Goal: Task Accomplishment & Management: Complete application form

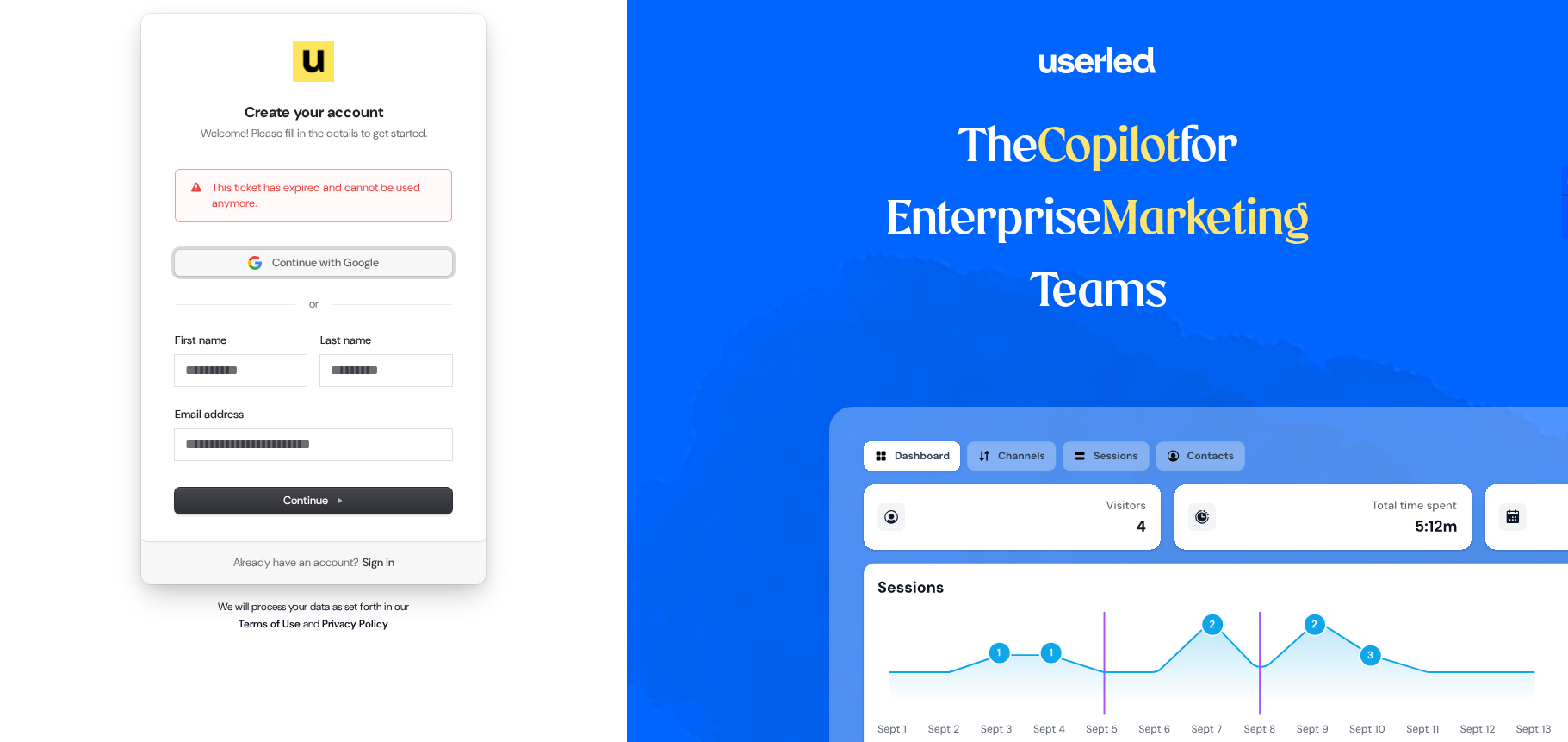
click at [370, 265] on span "Continue with Google" at bounding box center [325, 263] width 107 height 16
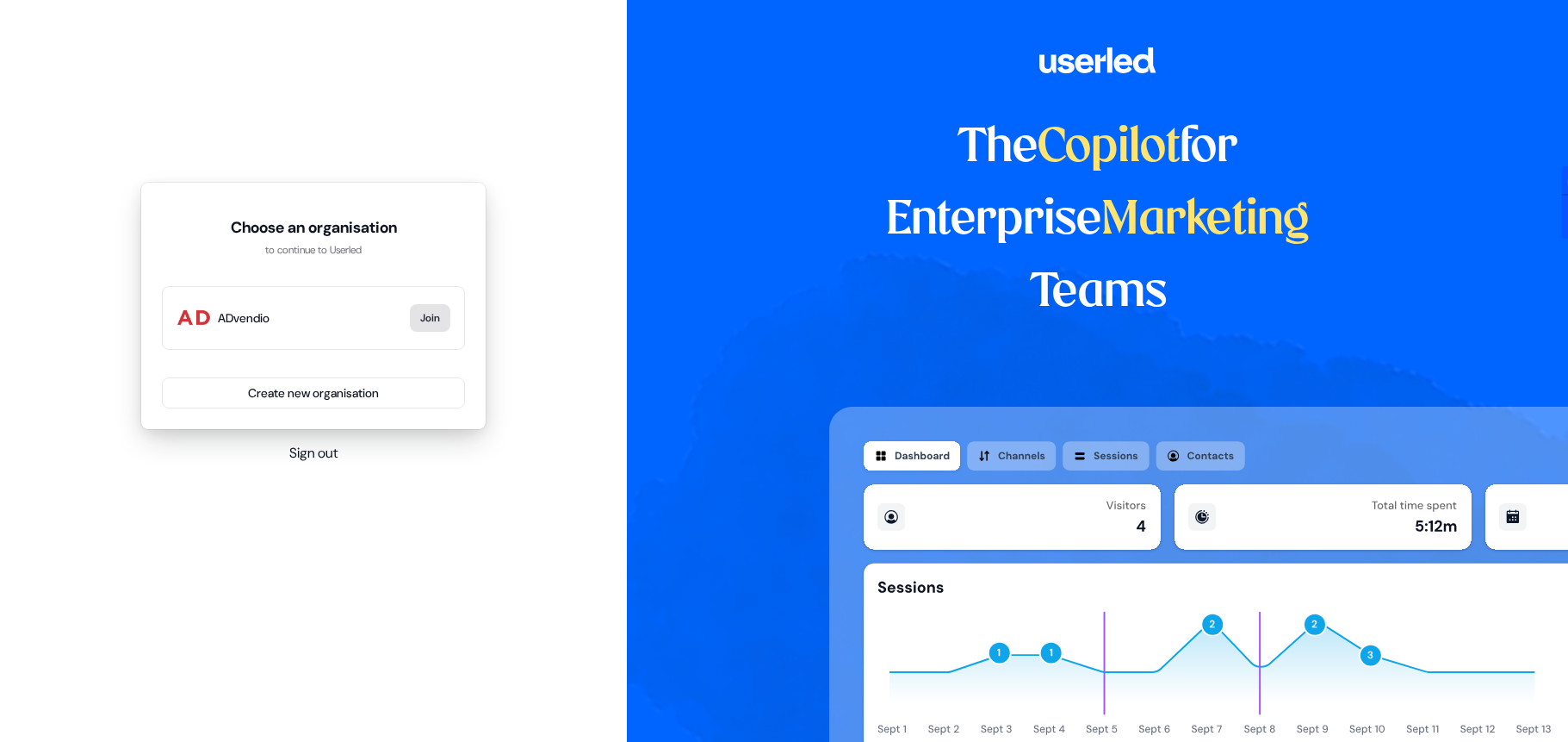
click at [432, 318] on button "Join" at bounding box center [430, 318] width 41 height 28
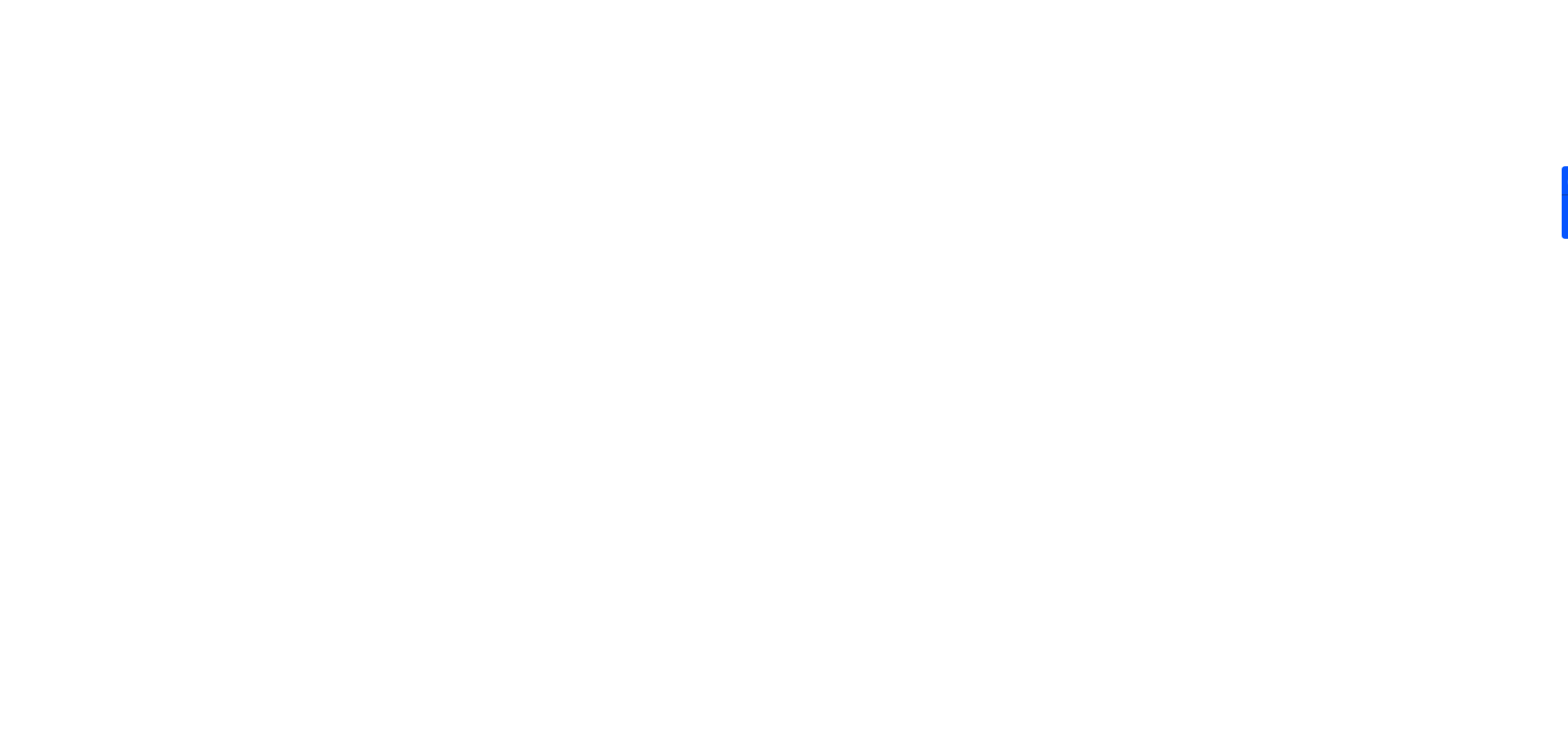
click at [426, 0] on html "For the best experience switch devices to a bigger screen. Go to [DOMAIN_NAME]" at bounding box center [784, 0] width 1568 height 0
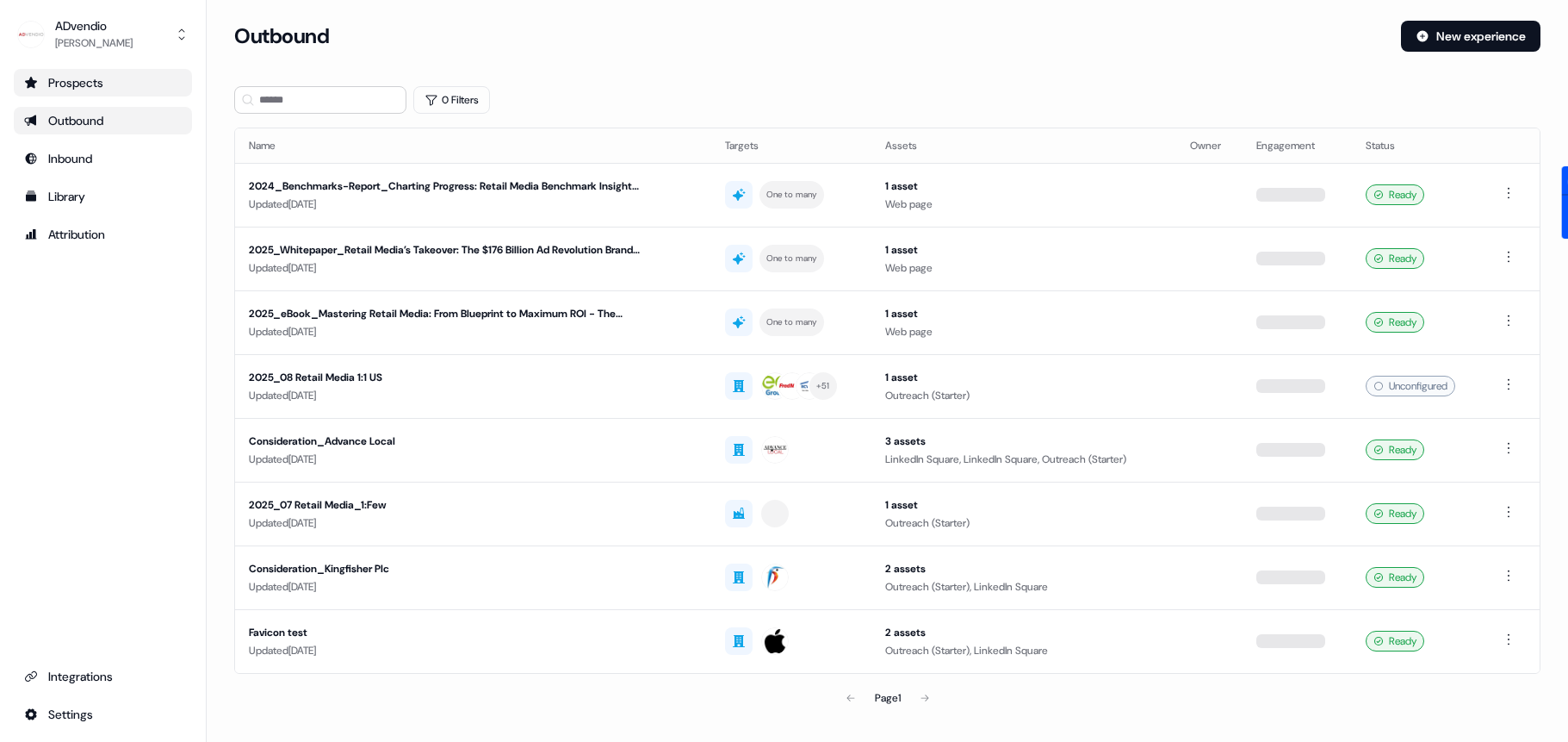
click at [72, 82] on div "Prospects" at bounding box center [103, 82] width 158 height 17
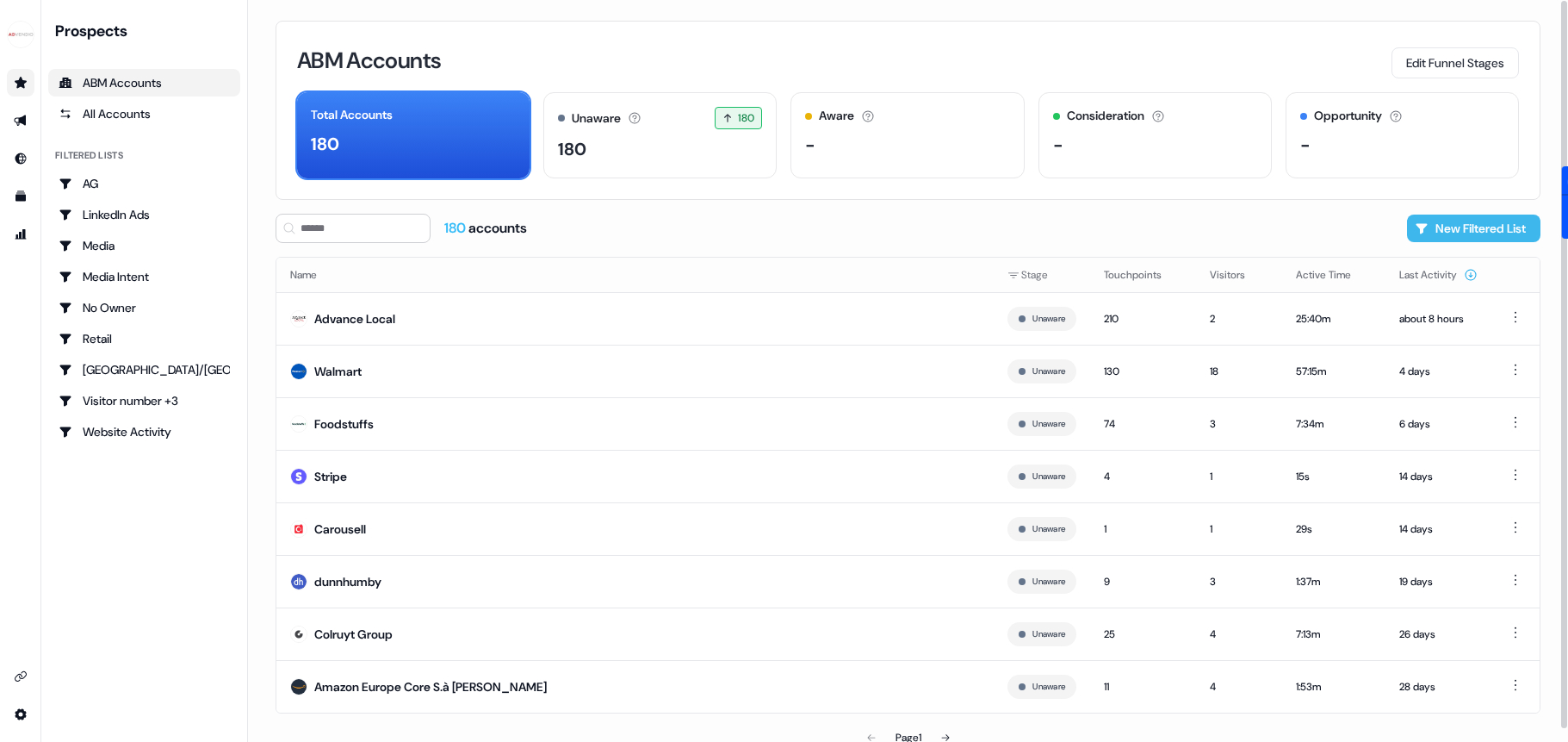
click at [1455, 233] on button "New Filtered List" at bounding box center [1474, 228] width 133 height 28
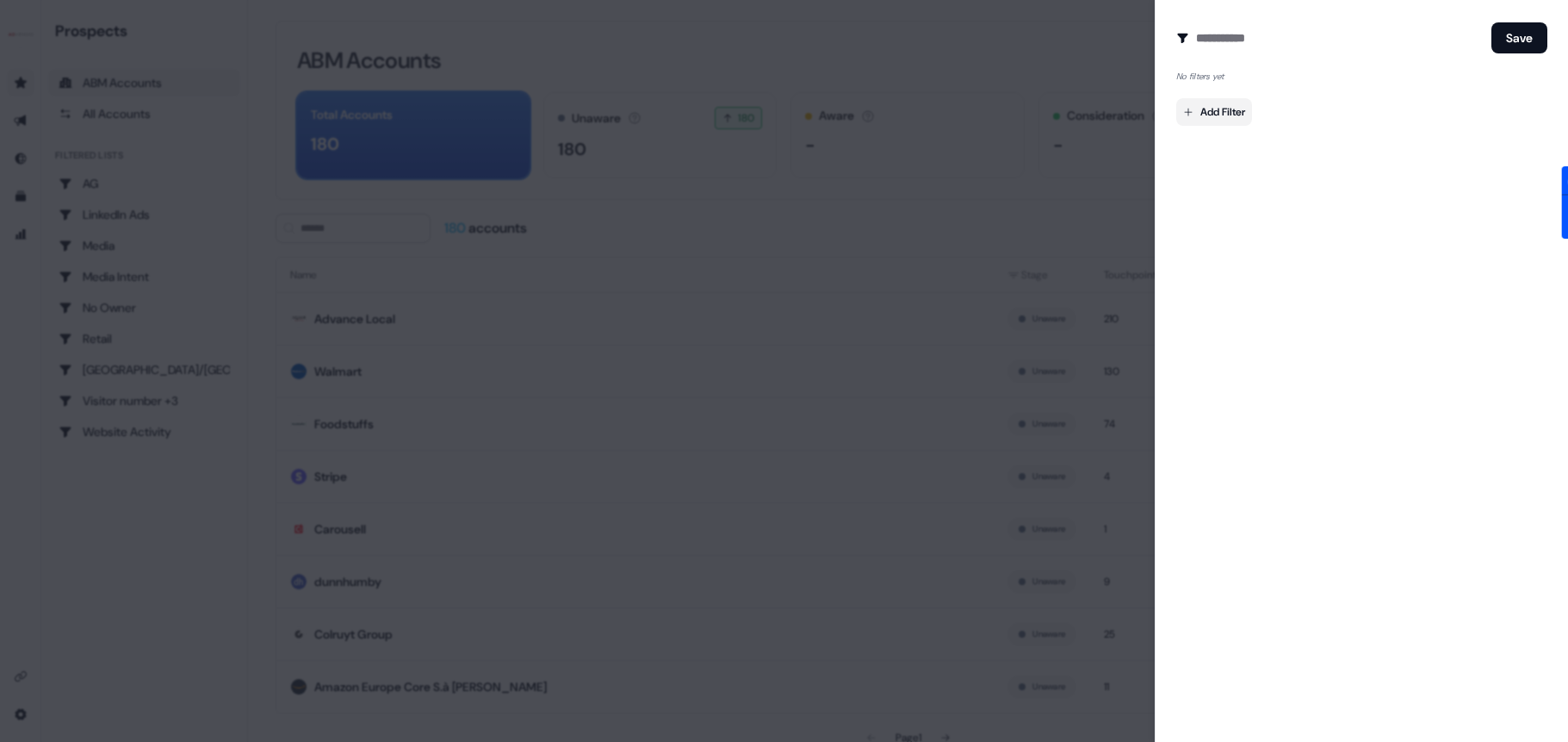
click at [1217, 100] on body "For the best experience switch devices to a bigger screen. Go to [DOMAIN_NAME] …" at bounding box center [784, 371] width 1568 height 742
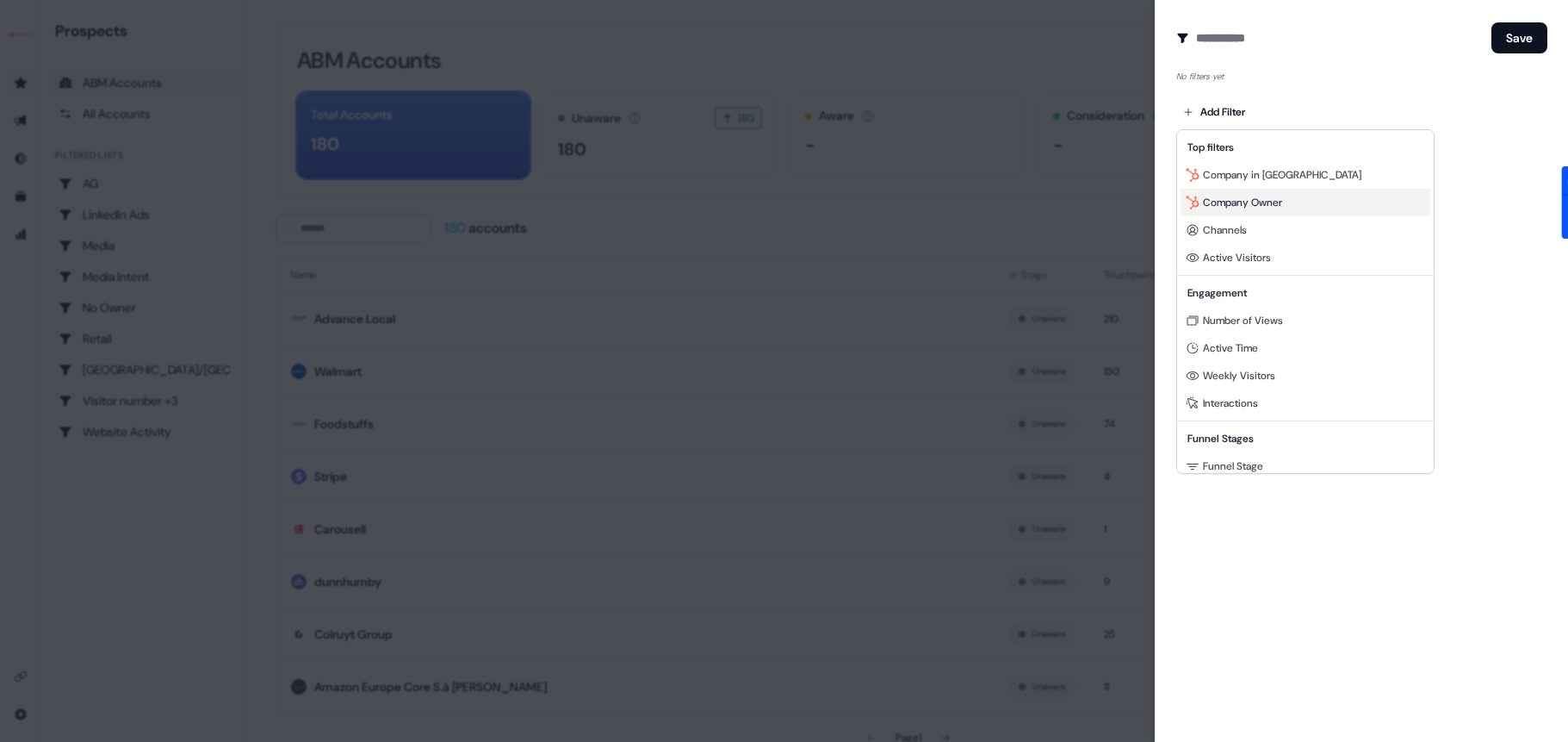
click at [1248, 197] on span "Company Owner" at bounding box center [1241, 203] width 79 height 14
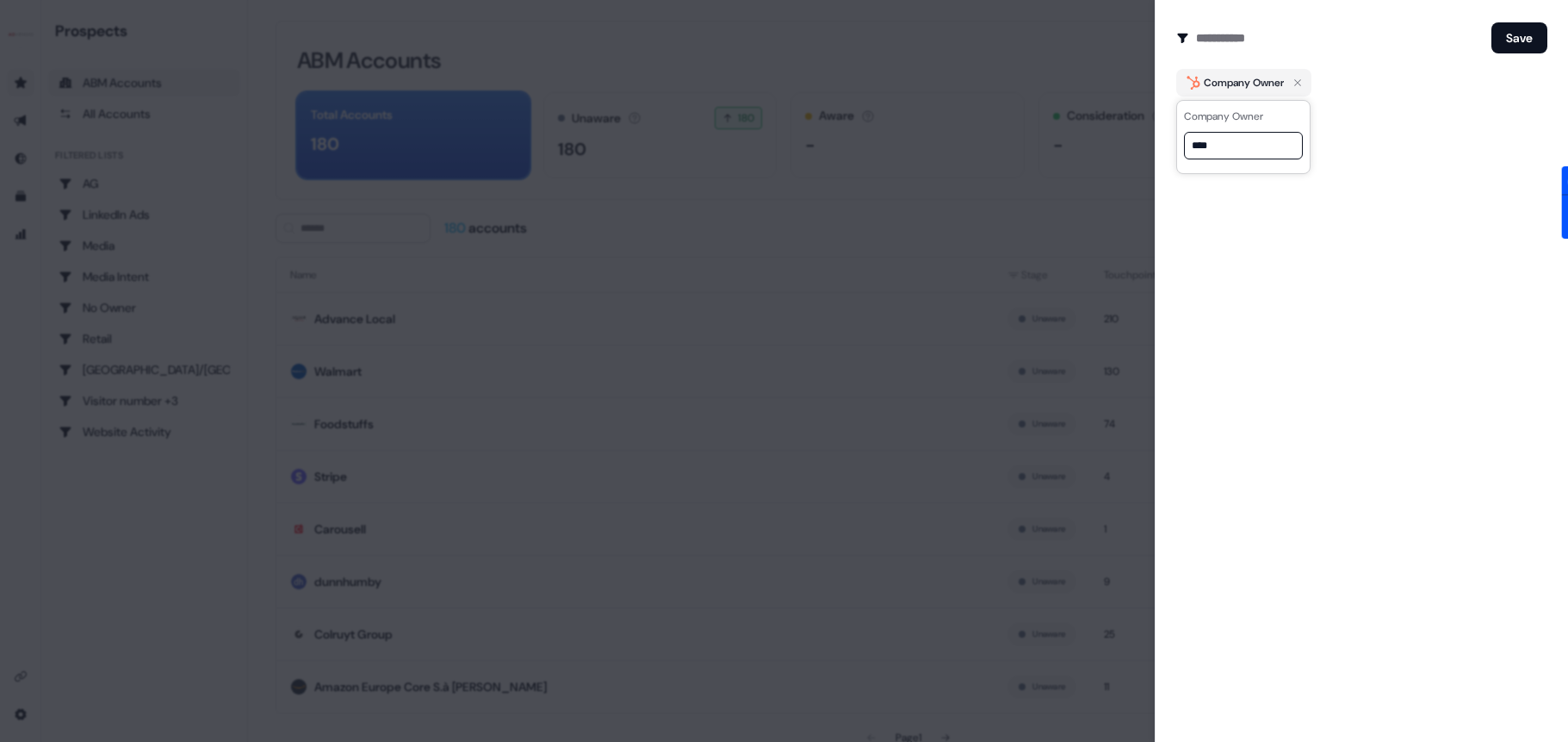
type input "*****"
click at [1215, 119] on body "For the best experience switch devices to a bigger screen. Go to [DOMAIN_NAME] …" at bounding box center [784, 371] width 1568 height 742
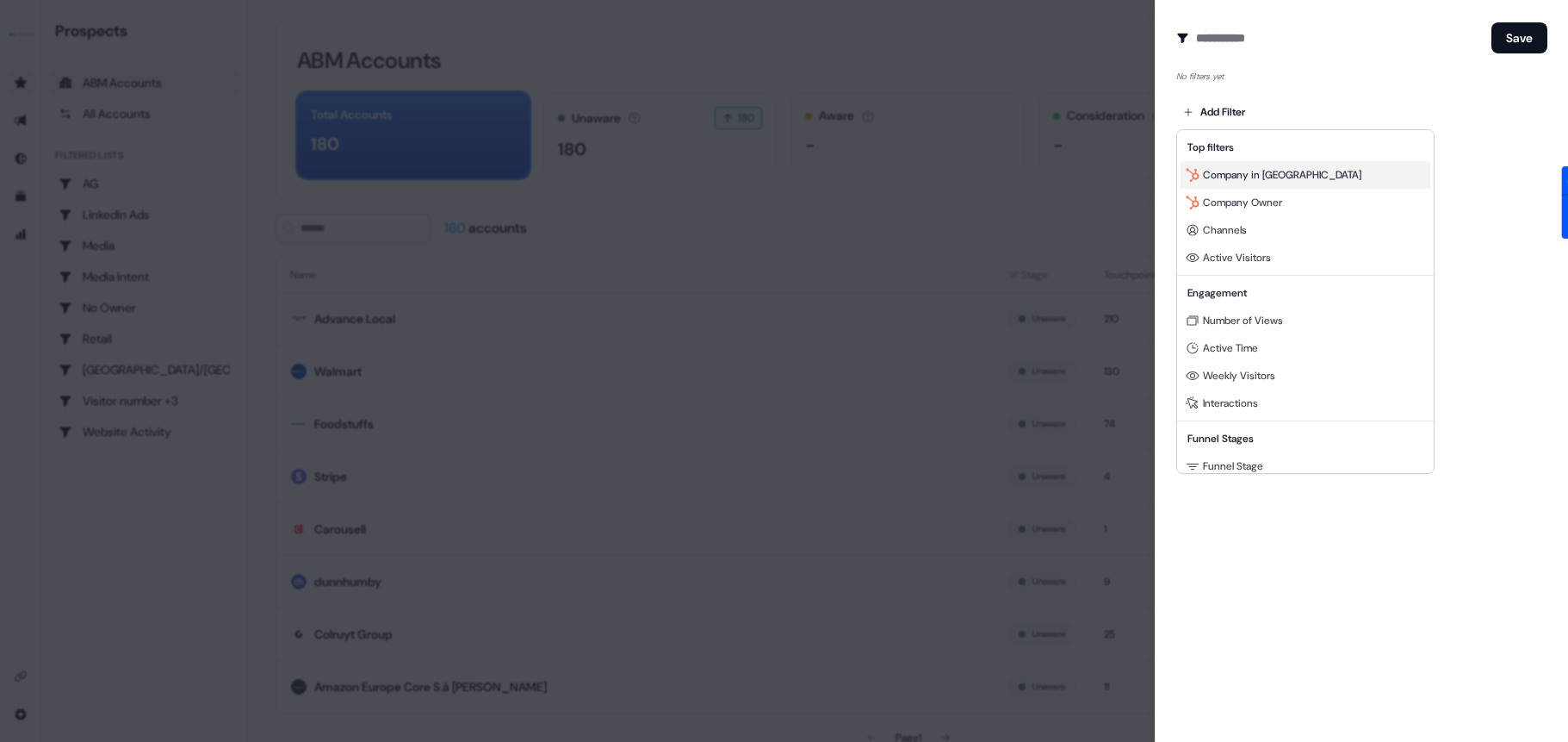
click at [1226, 165] on div "Company in [GEOGRAPHIC_DATA]" at bounding box center [1305, 175] width 249 height 28
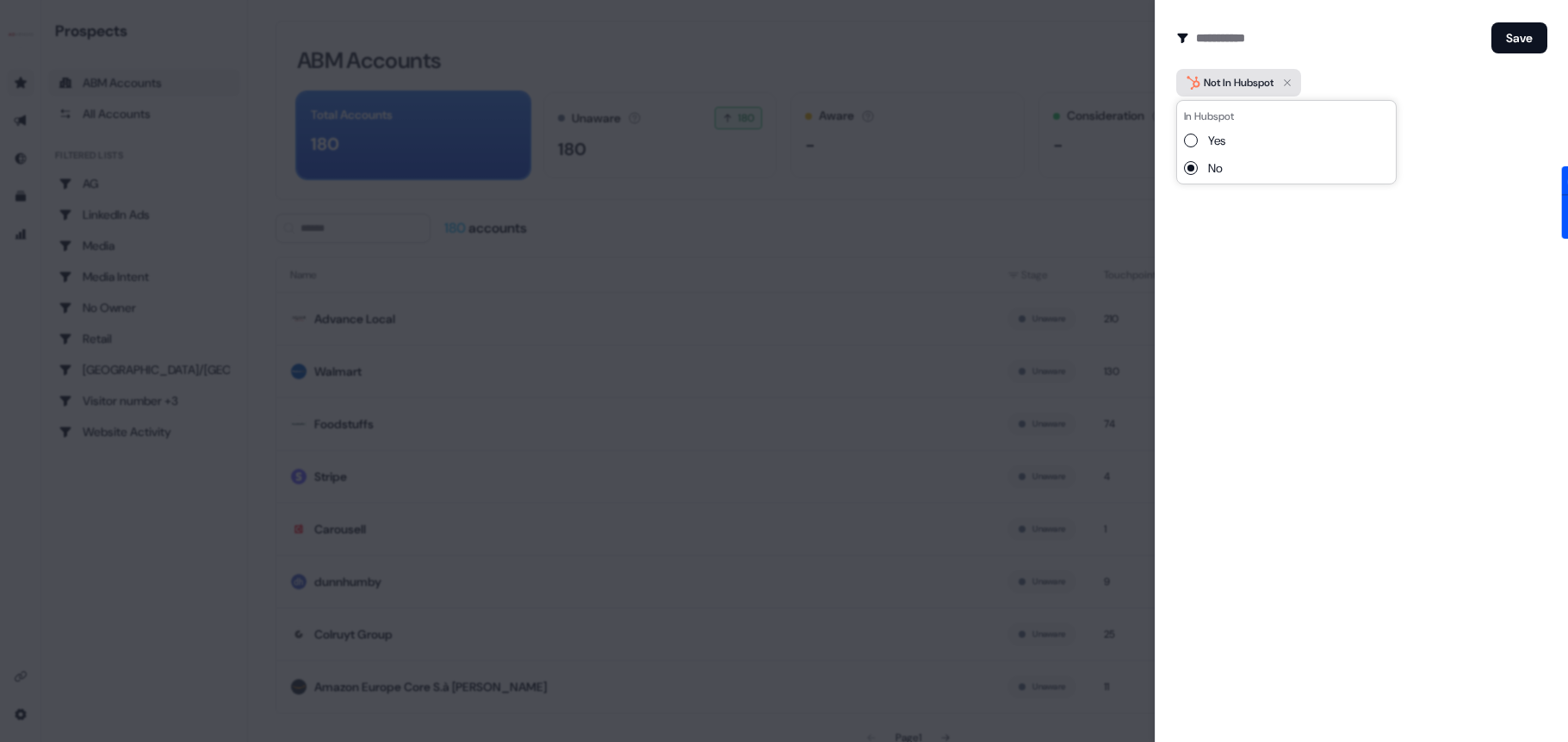
click at [1296, 74] on icon "button" at bounding box center [1287, 82] width 21 height 21
click at [1293, 78] on icon "button" at bounding box center [1287, 82] width 21 height 21
click at [910, 255] on div at bounding box center [784, 371] width 1568 height 742
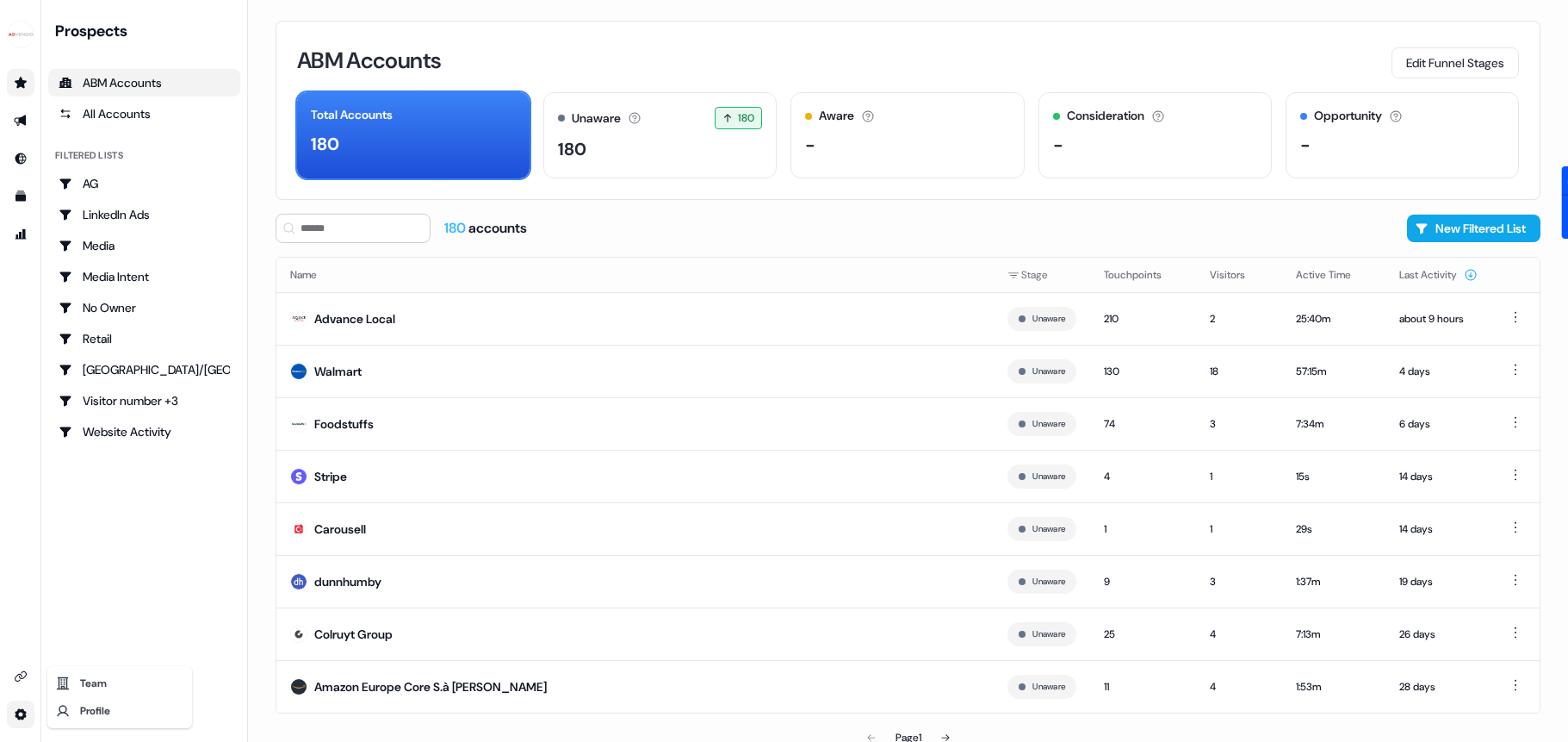
click at [17, 706] on html "For the best experience switch devices to a bigger screen. Go to [DOMAIN_NAME] …" at bounding box center [784, 371] width 1568 height 742
click at [85, 686] on div "Team" at bounding box center [120, 683] width 138 height 28
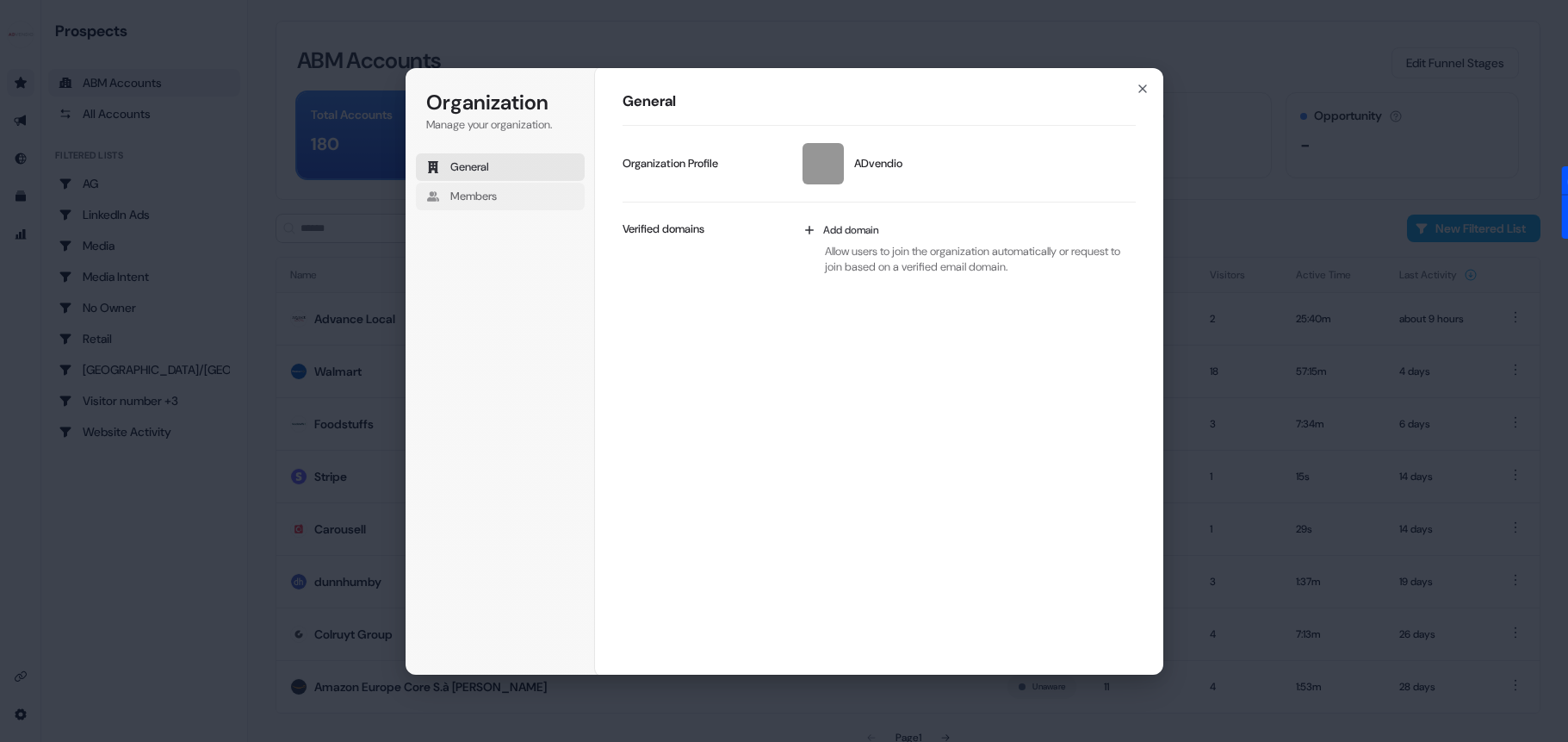
click at [463, 195] on span "Members" at bounding box center [474, 197] width 47 height 16
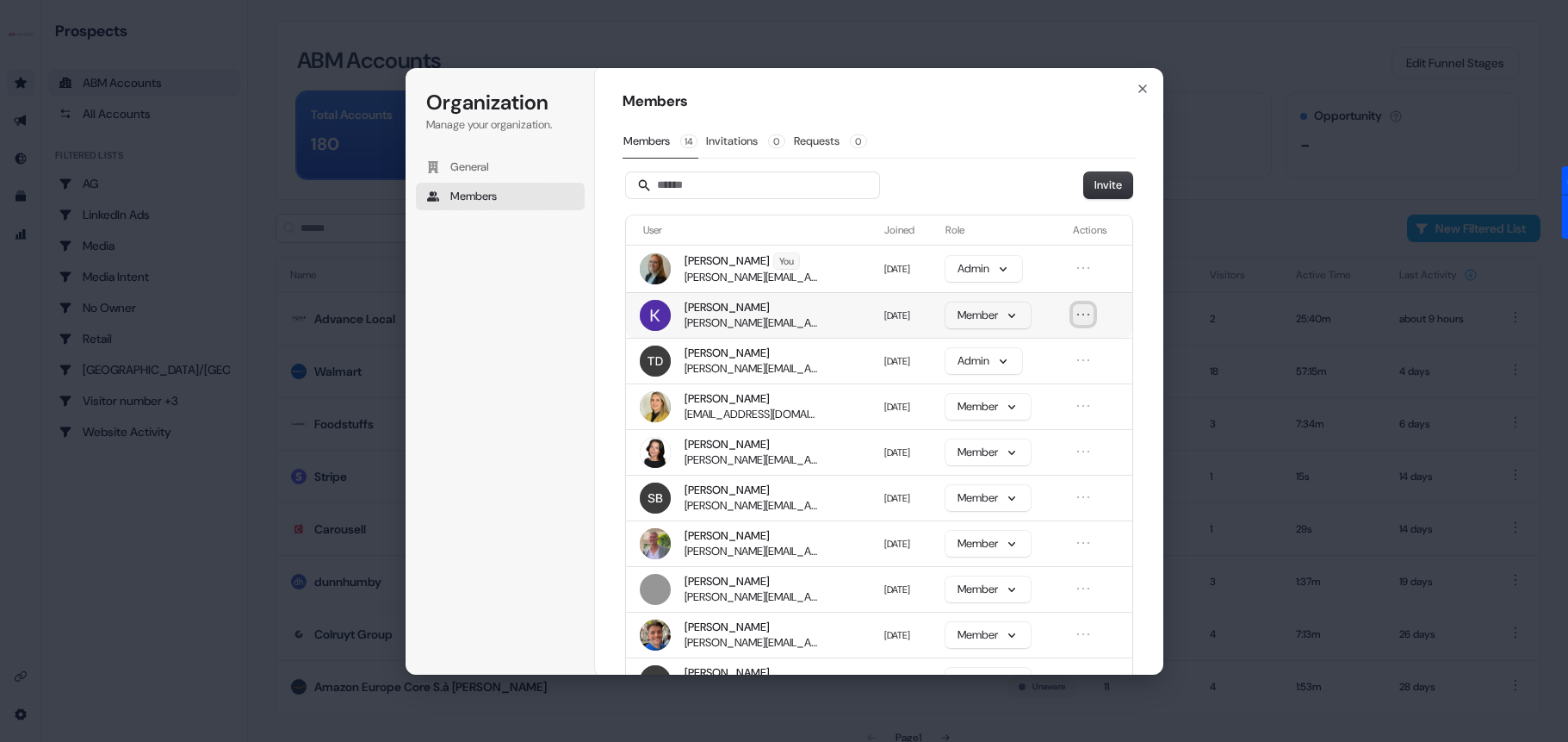
click at [1081, 311] on icon "Open menu" at bounding box center [1083, 315] width 17 height 17
click at [1081, 311] on icon "Close menu" at bounding box center [1083, 315] width 17 height 17
click at [489, 161] on span "General" at bounding box center [470, 167] width 39 height 16
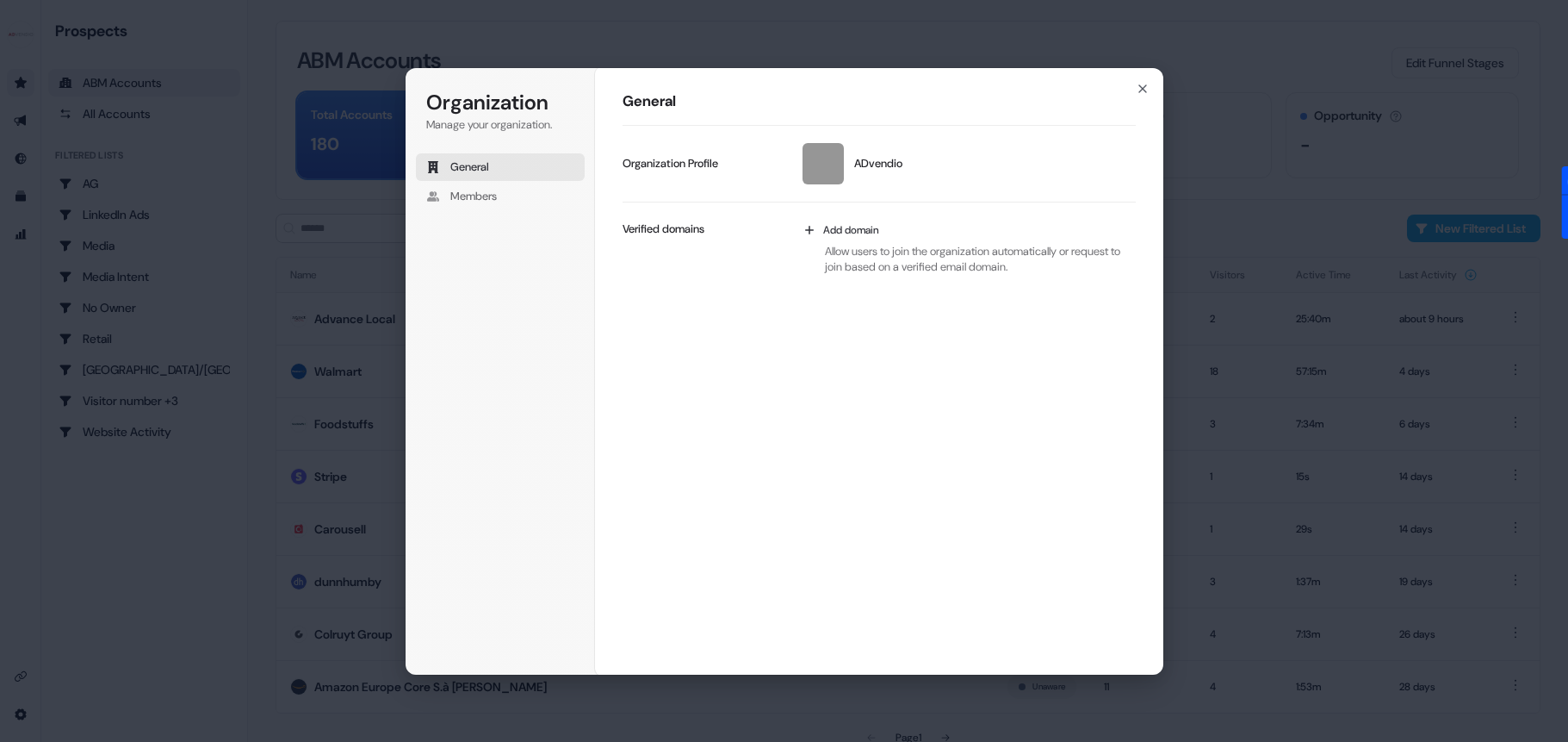
click at [489, 161] on span "General" at bounding box center [470, 167] width 39 height 16
click at [1141, 77] on div "General ADvendio Update profile Organization Profile Add domain Allow users to …" at bounding box center [879, 372] width 568 height 609
click at [1143, 88] on icon "button" at bounding box center [1143, 88] width 7 height 7
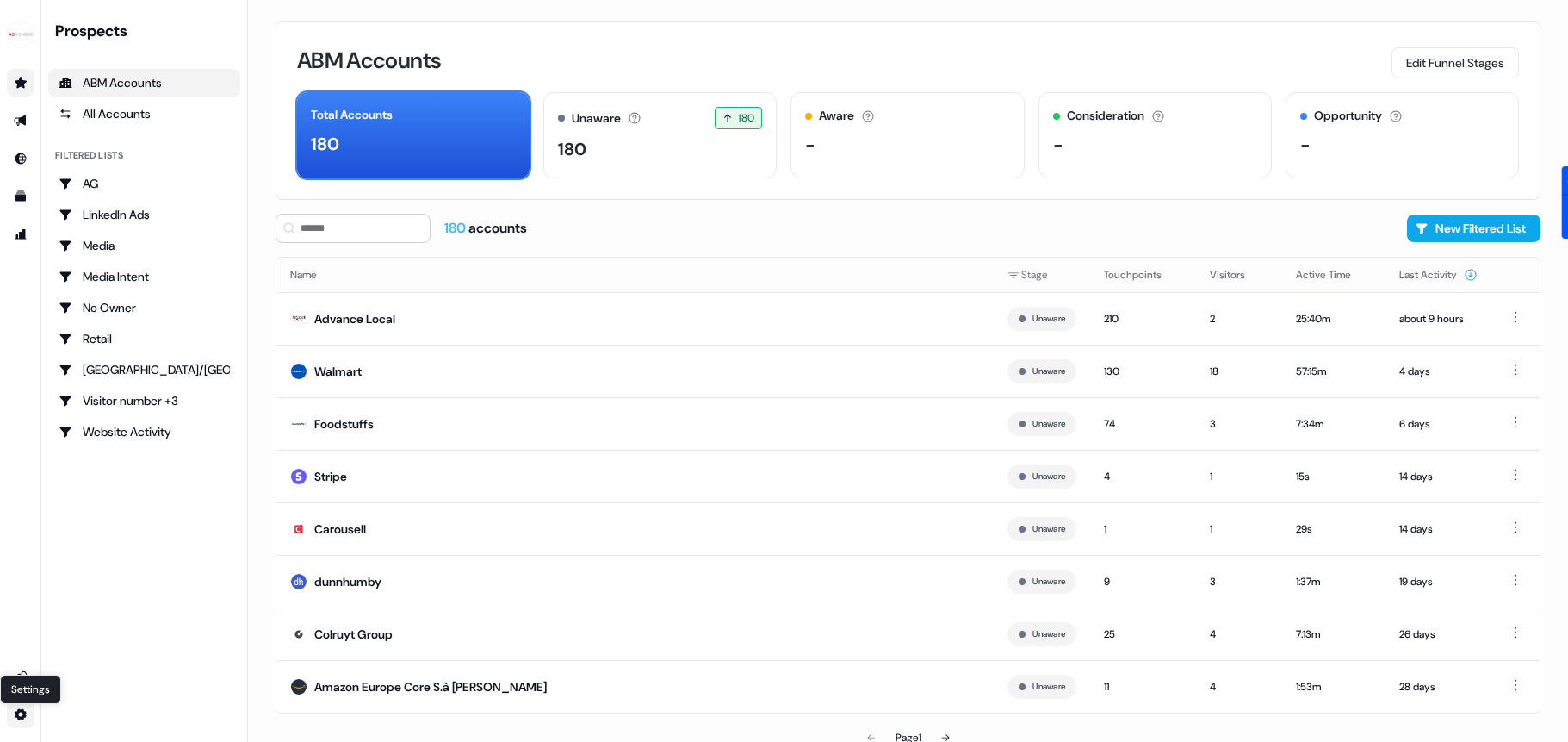
click at [25, 711] on html "For the best experience switch devices to a bigger screen. Go to [DOMAIN_NAME] …" at bounding box center [784, 371] width 1568 height 742
click at [94, 684] on div "Team" at bounding box center [120, 683] width 138 height 28
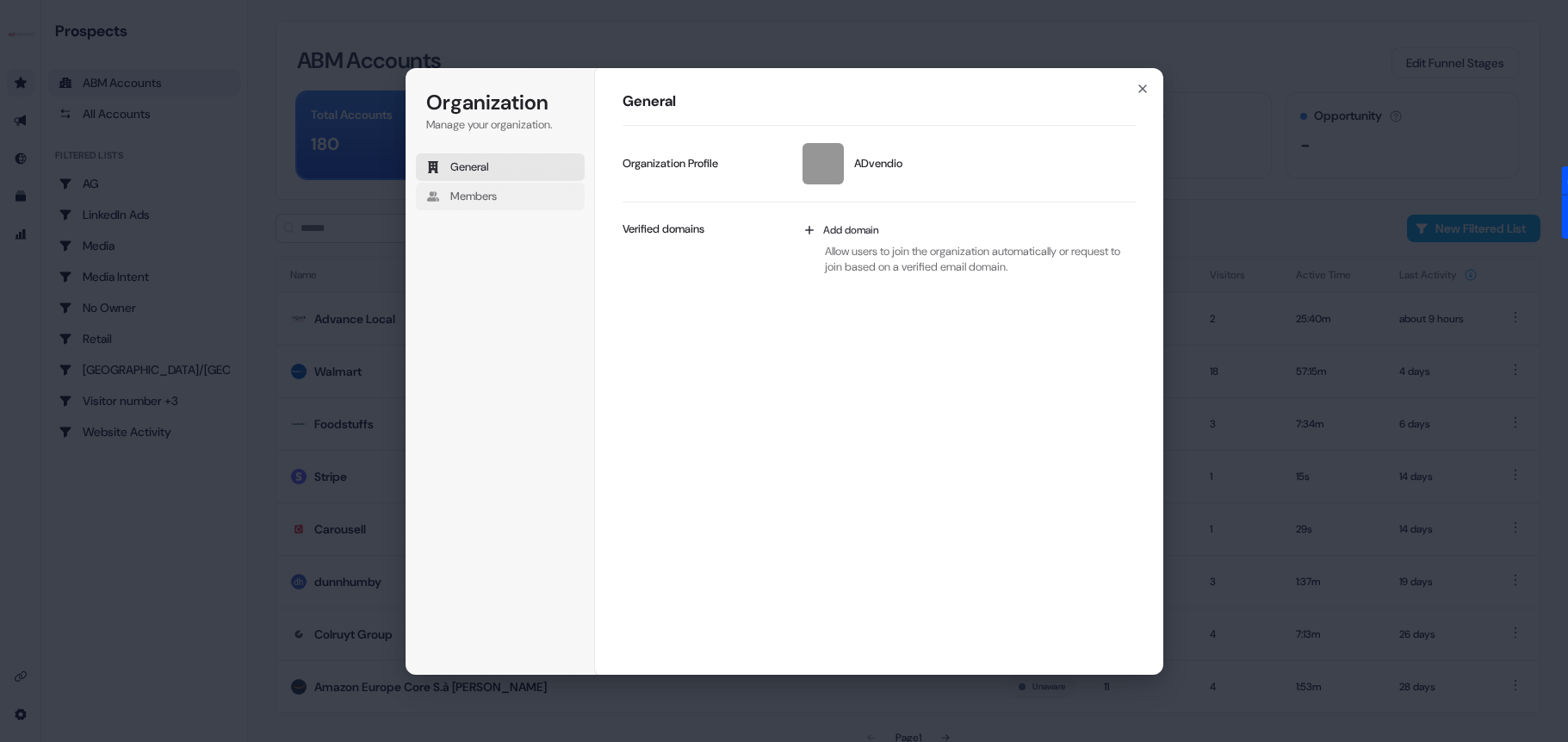
click at [445, 187] on button "Members" at bounding box center [500, 197] width 169 height 28
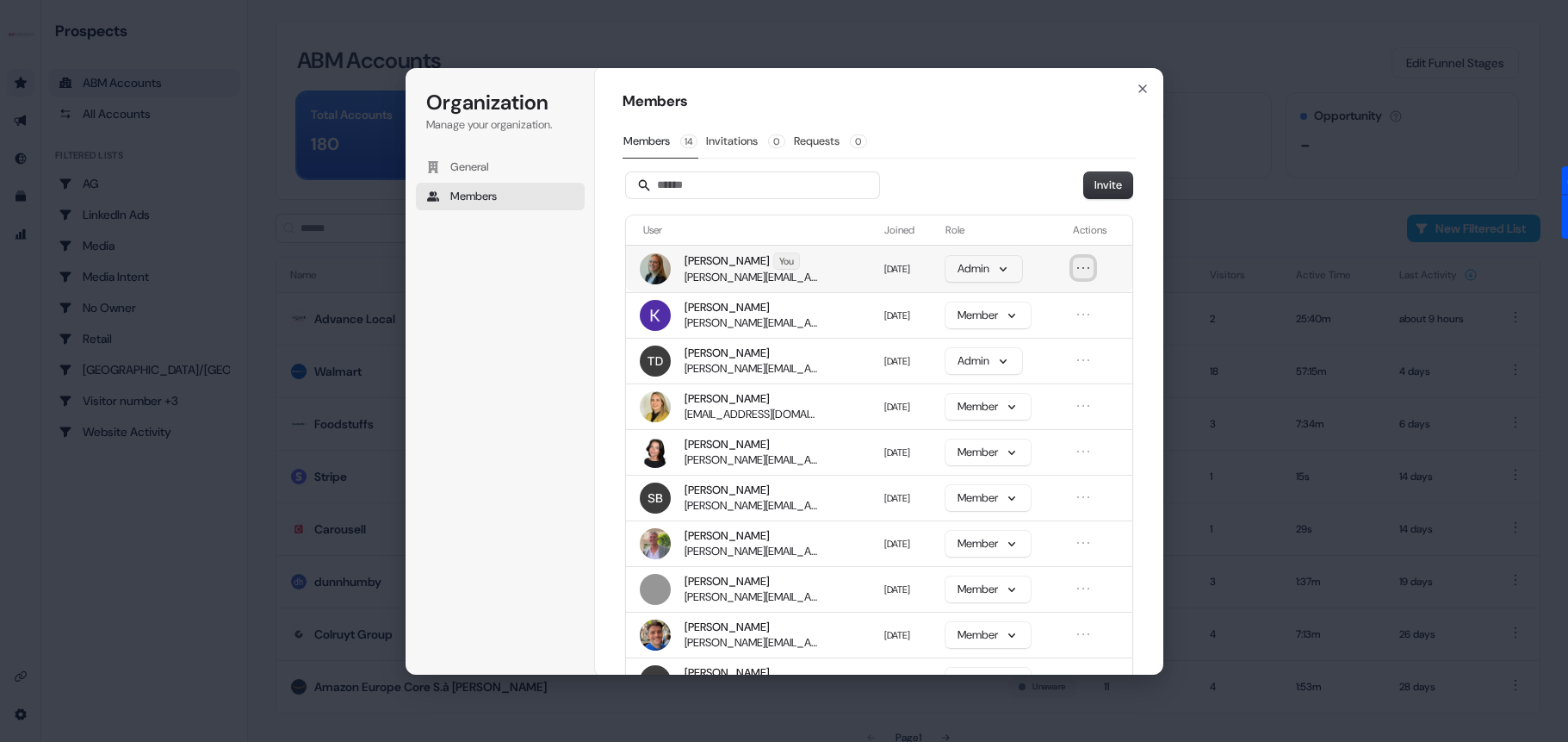
click at [1081, 270] on icon "Open menu" at bounding box center [1083, 268] width 17 height 17
click at [973, 127] on div "Members 14 Invitations 0 Requests 0" at bounding box center [878, 141] width 513 height 34
click at [1130, 91] on h1 "Members" at bounding box center [878, 101] width 513 height 21
click at [1145, 86] on icon "button" at bounding box center [1143, 88] width 14 height 14
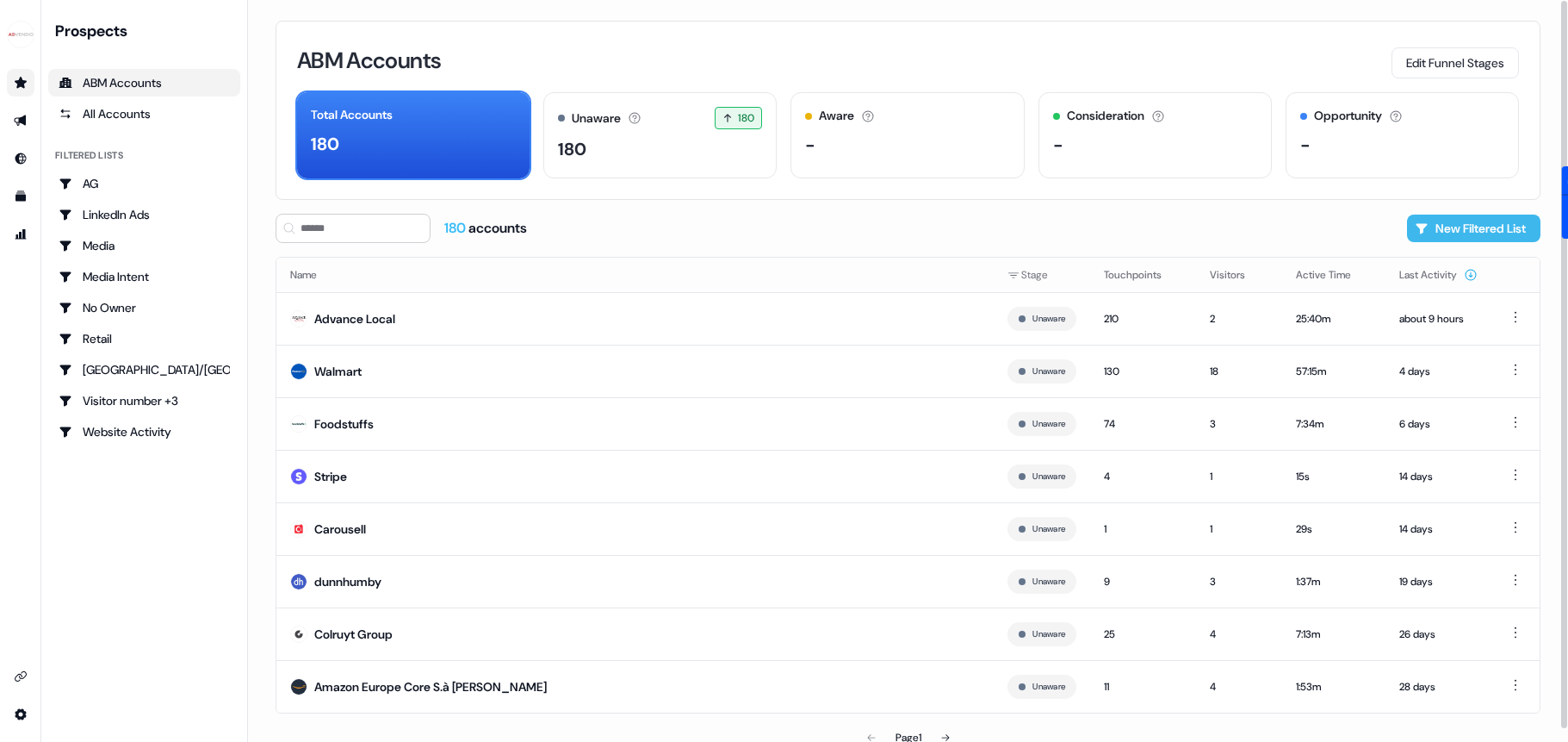
click at [1451, 227] on button "New Filtered List" at bounding box center [1474, 228] width 133 height 28
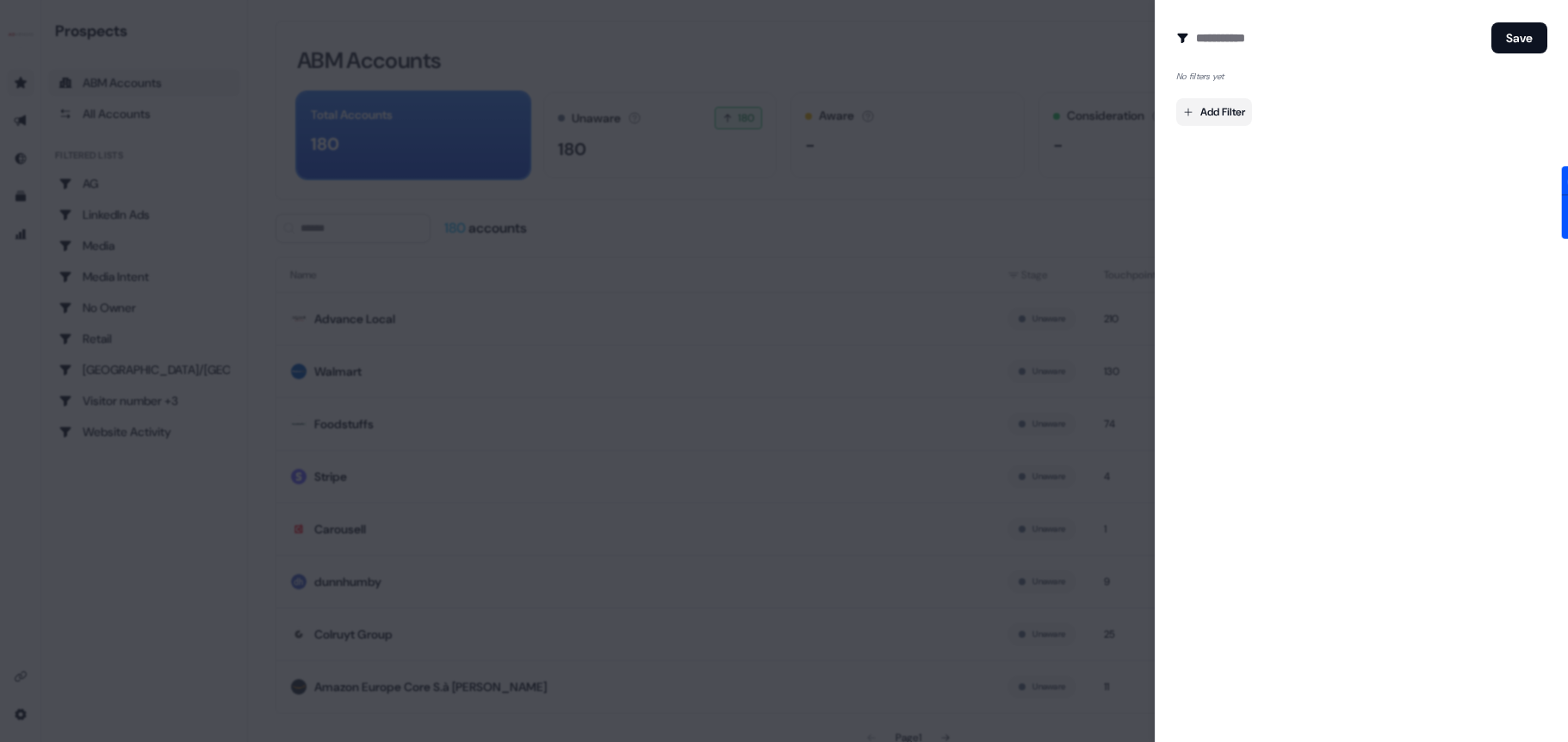
click at [1211, 107] on body "For the best experience switch devices to a bigger screen. Go to [DOMAIN_NAME] …" at bounding box center [784, 371] width 1568 height 742
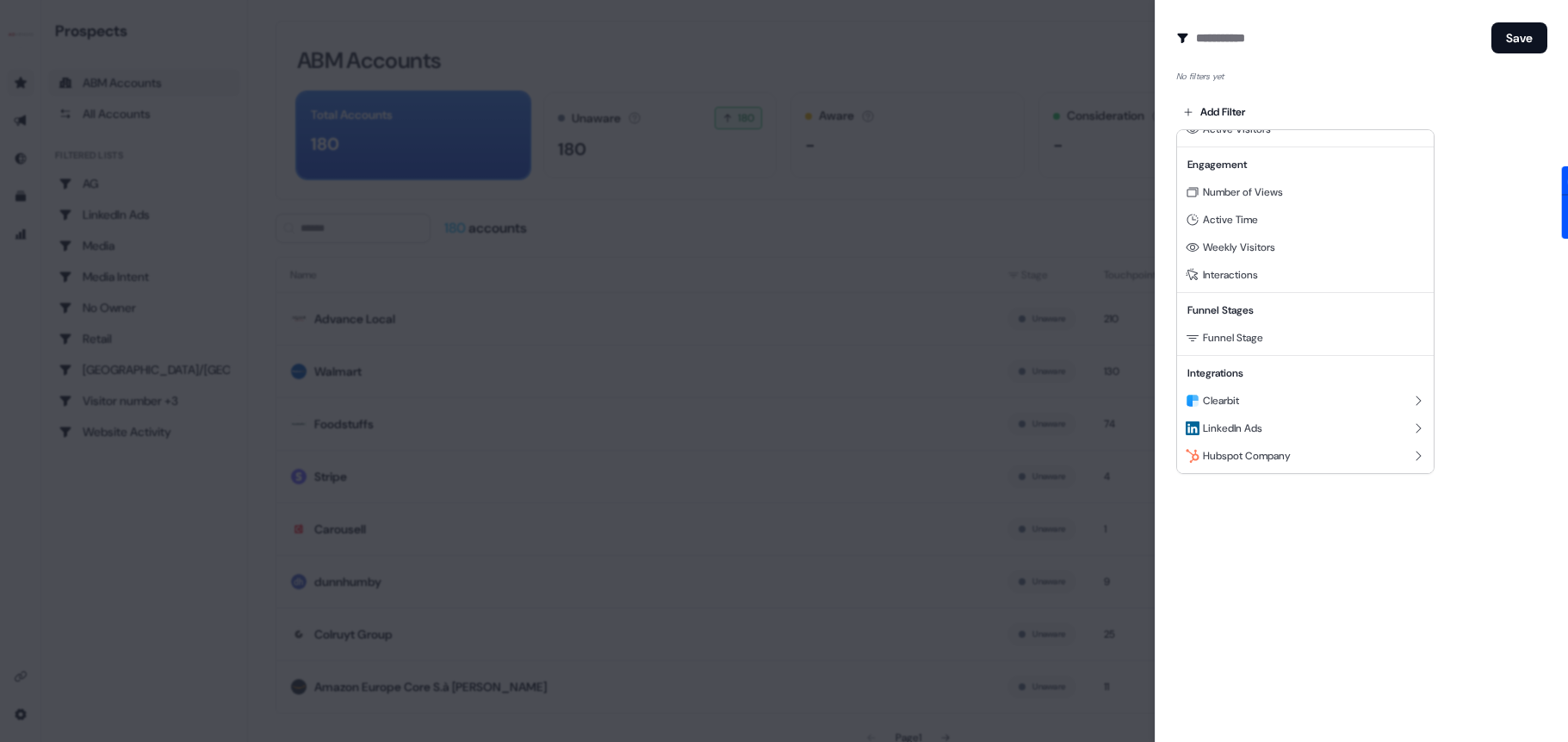
scroll to position [156, 0]
click at [1411, 422] on icon at bounding box center [1418, 428] width 14 height 14
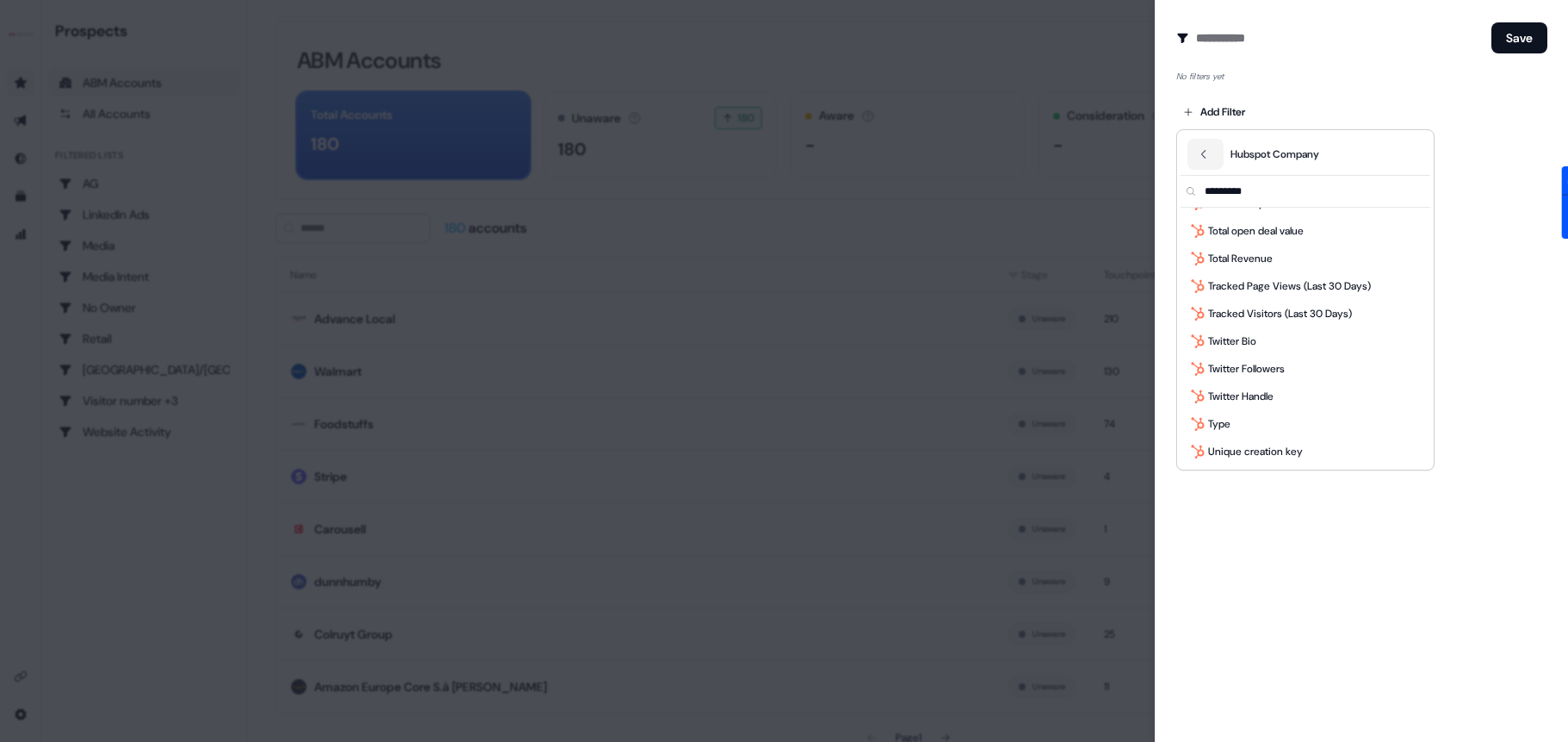
scroll to position [4913, 0]
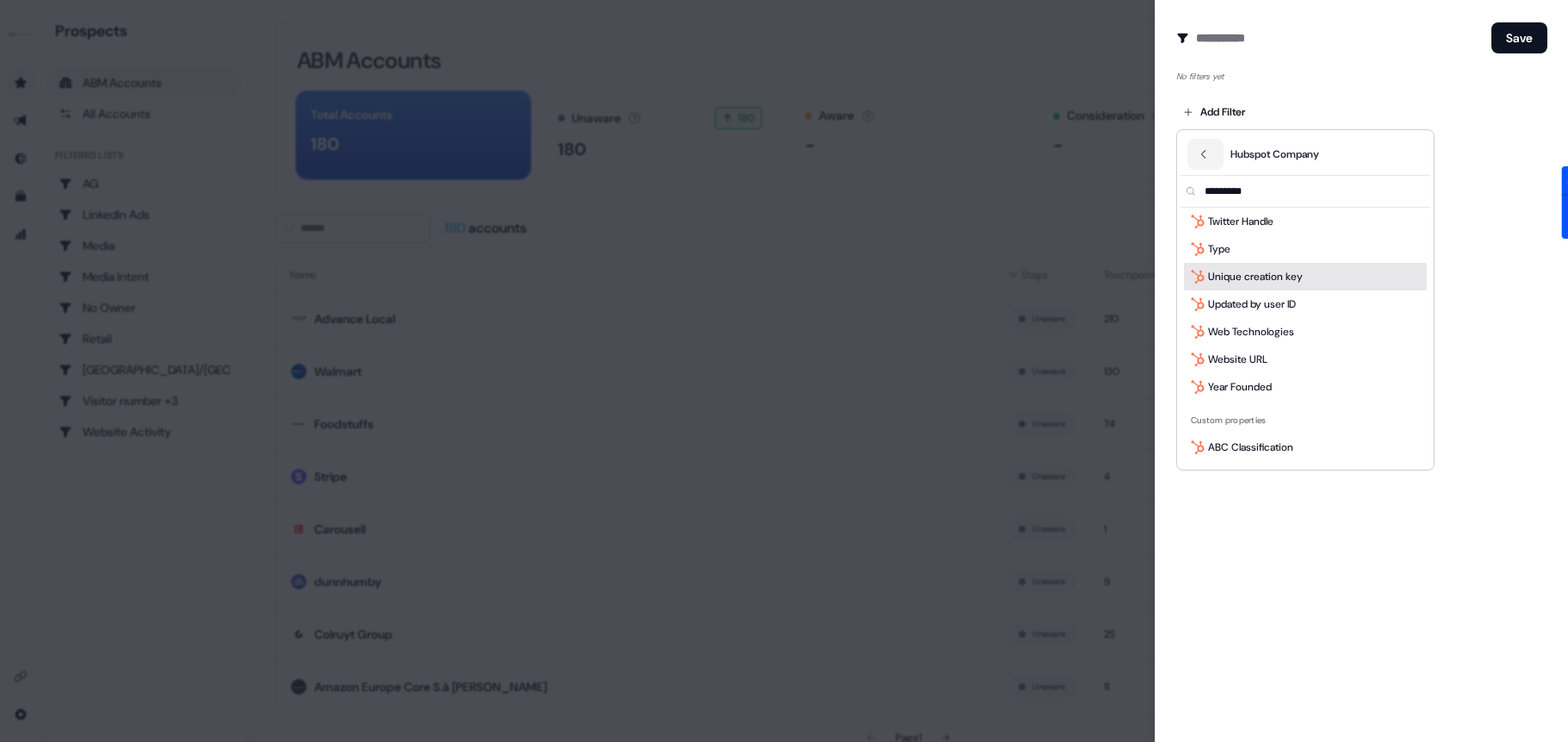
click at [1267, 10] on div at bounding box center [784, 371] width 1568 height 742
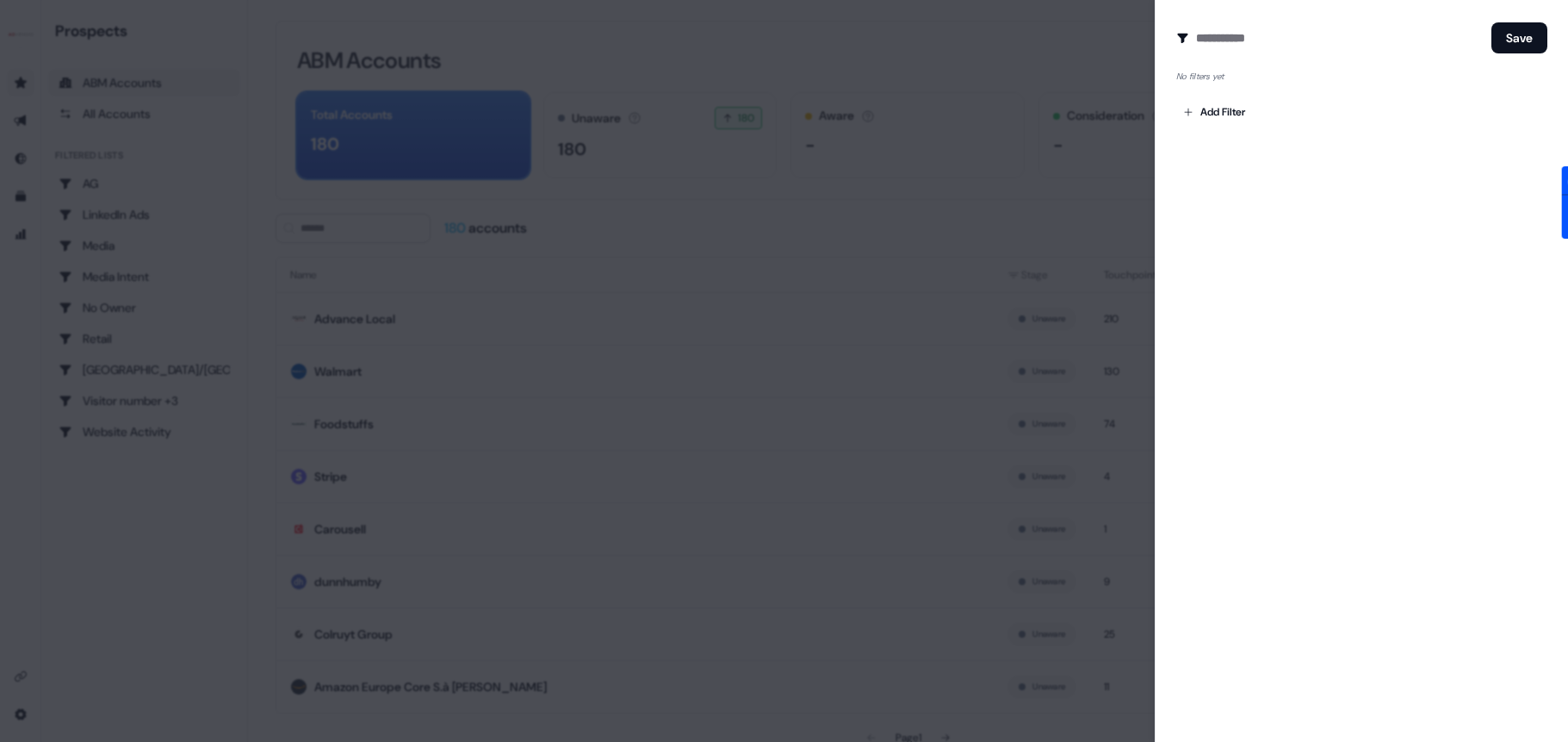
click at [1060, 127] on div at bounding box center [784, 371] width 1568 height 742
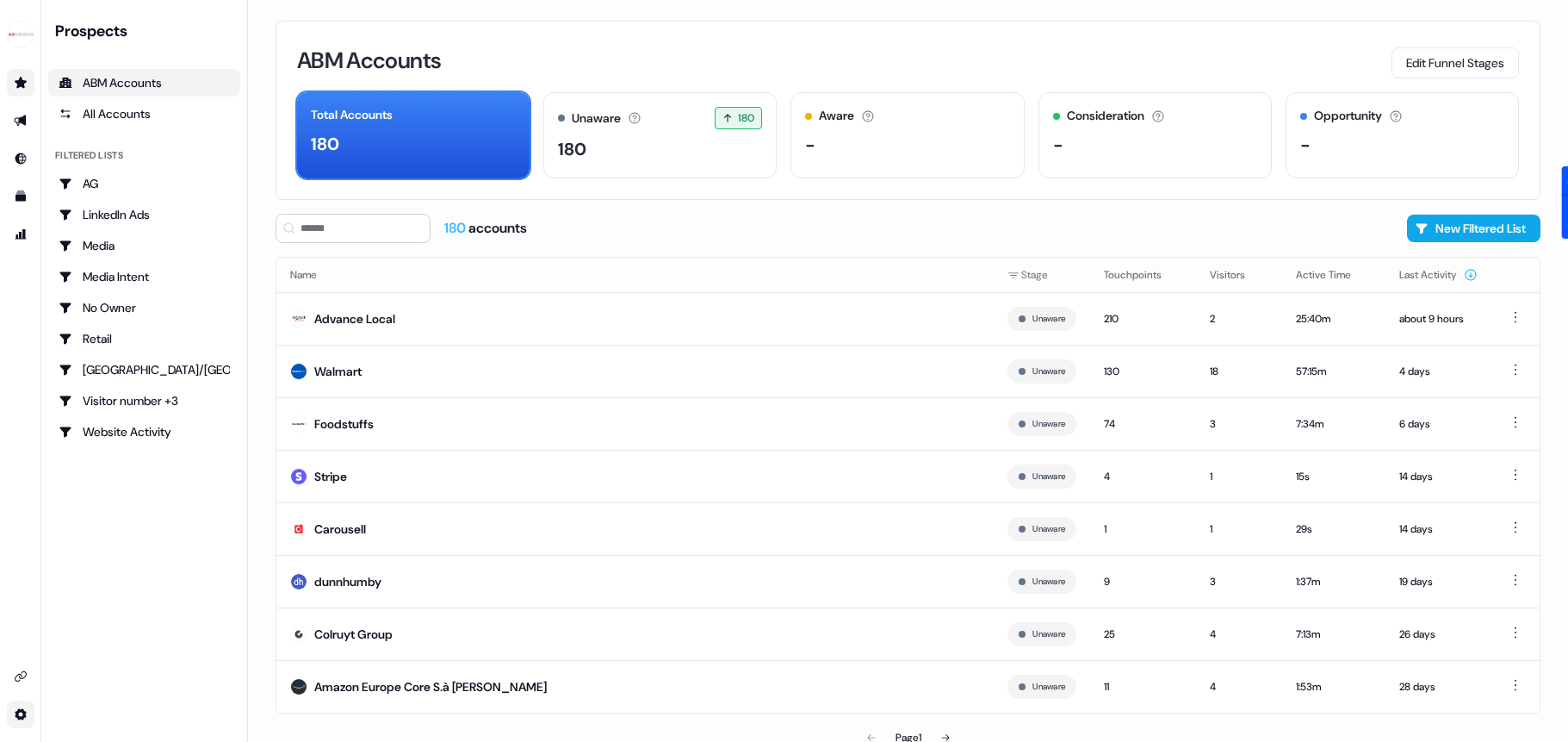
click at [23, 703] on html "For the best experience switch devices to a bigger screen. Go to [DOMAIN_NAME] …" at bounding box center [784, 371] width 1568 height 742
click at [23, 667] on link "Go to integrations" at bounding box center [21, 676] width 28 height 28
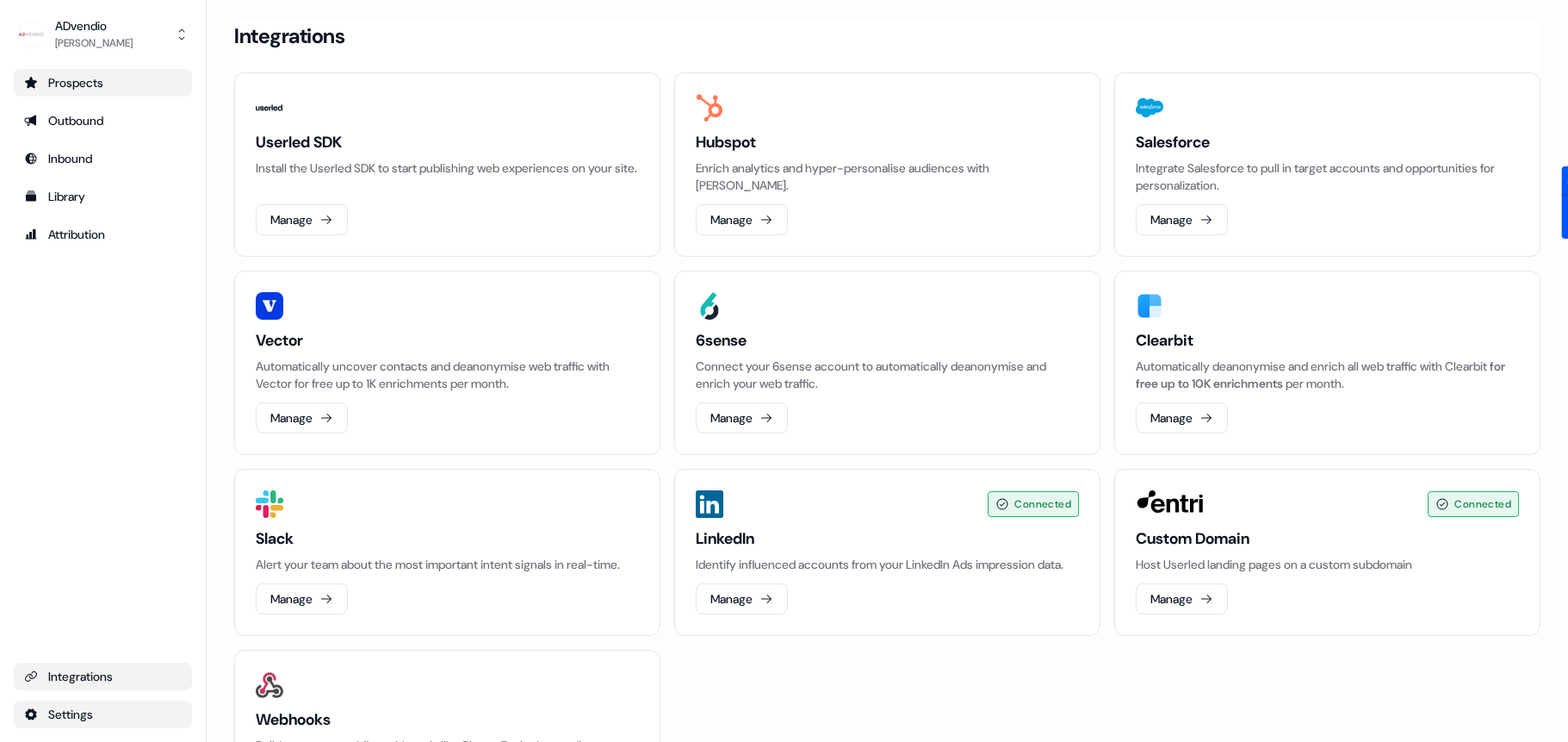
click at [17, 706] on html "For the best experience switch devices to a bigger screen. Go to [DOMAIN_NAME] …" at bounding box center [784, 371] width 1568 height 742
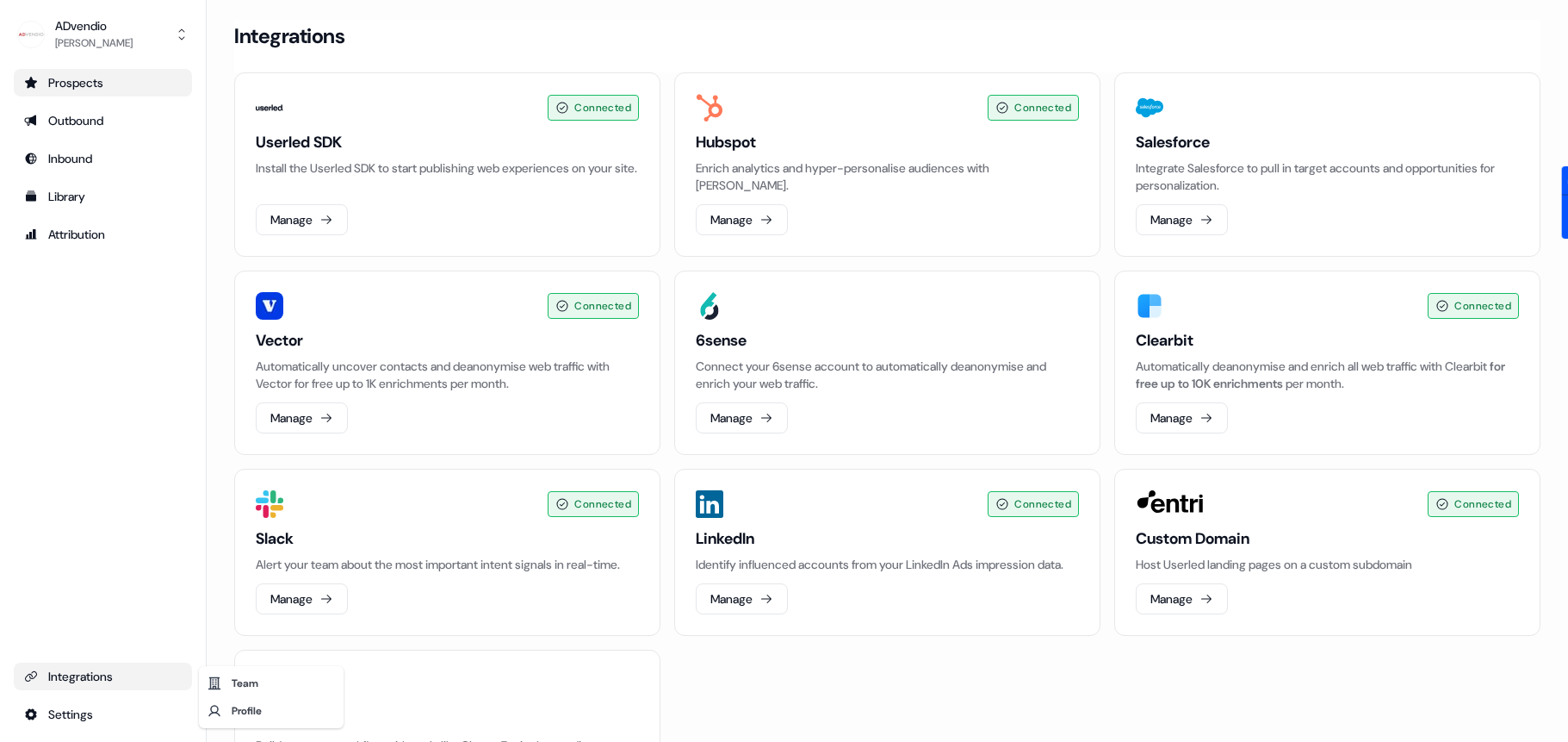
click at [1191, 420] on html "For the best experience switch devices to a bigger screen. Go to [DOMAIN_NAME] …" at bounding box center [784, 371] width 1568 height 742
click at [1170, 420] on button "Manage" at bounding box center [1182, 418] width 92 height 31
click at [68, 86] on div "Prospects" at bounding box center [103, 82] width 158 height 17
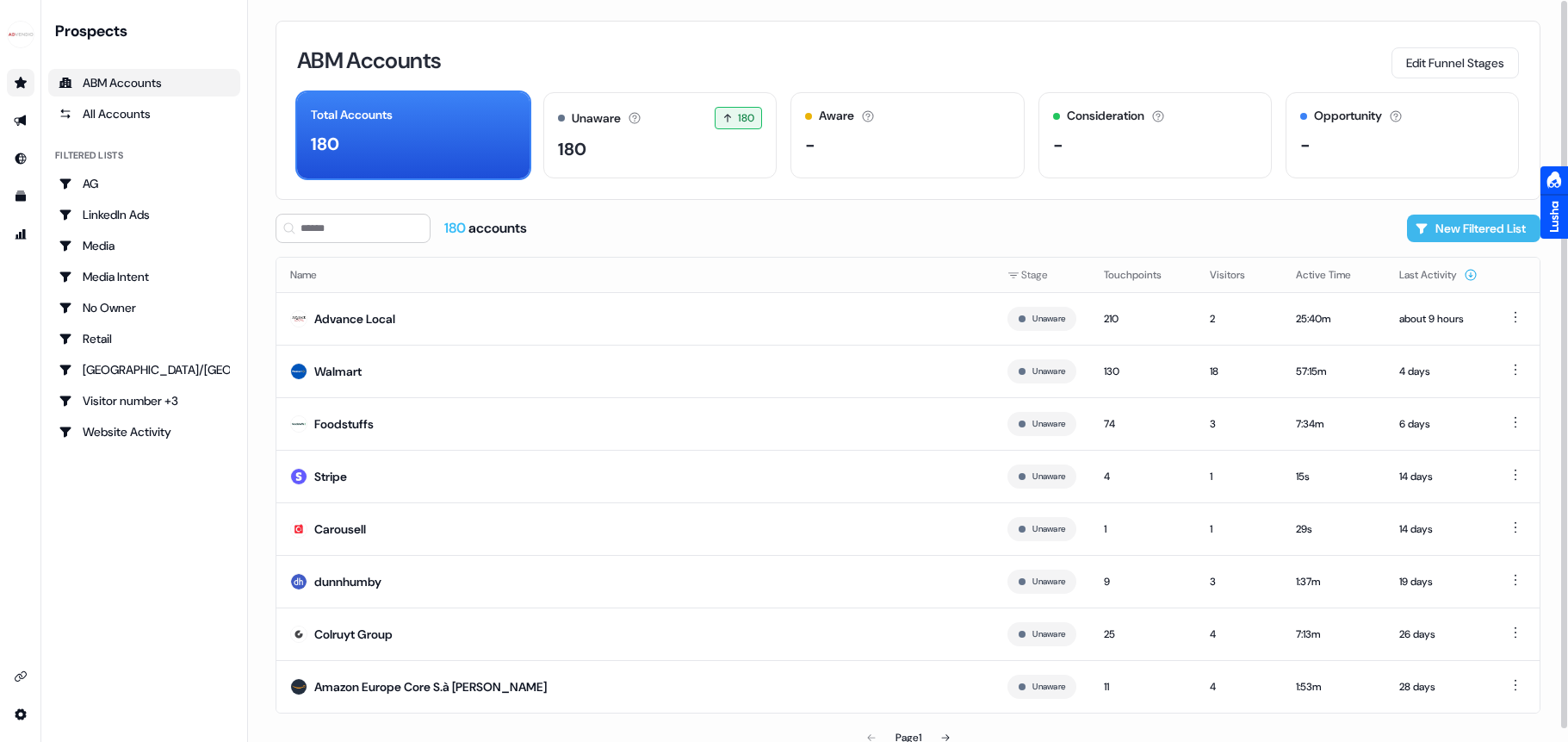
click at [1473, 230] on button "New Filtered List" at bounding box center [1474, 228] width 133 height 28
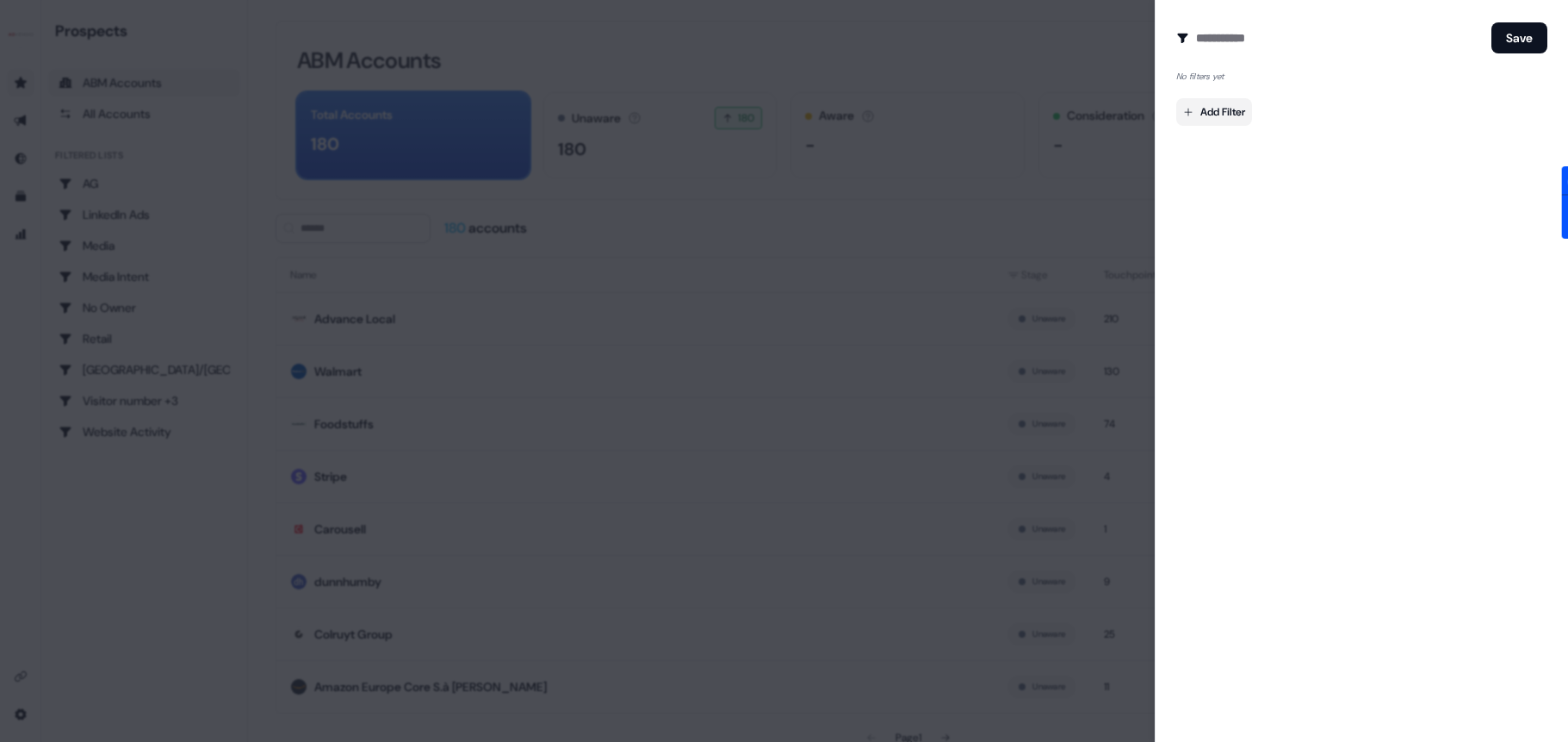
click at [1236, 109] on body "For the best experience switch devices to a bigger screen. Go to [DOMAIN_NAME] …" at bounding box center [784, 371] width 1568 height 742
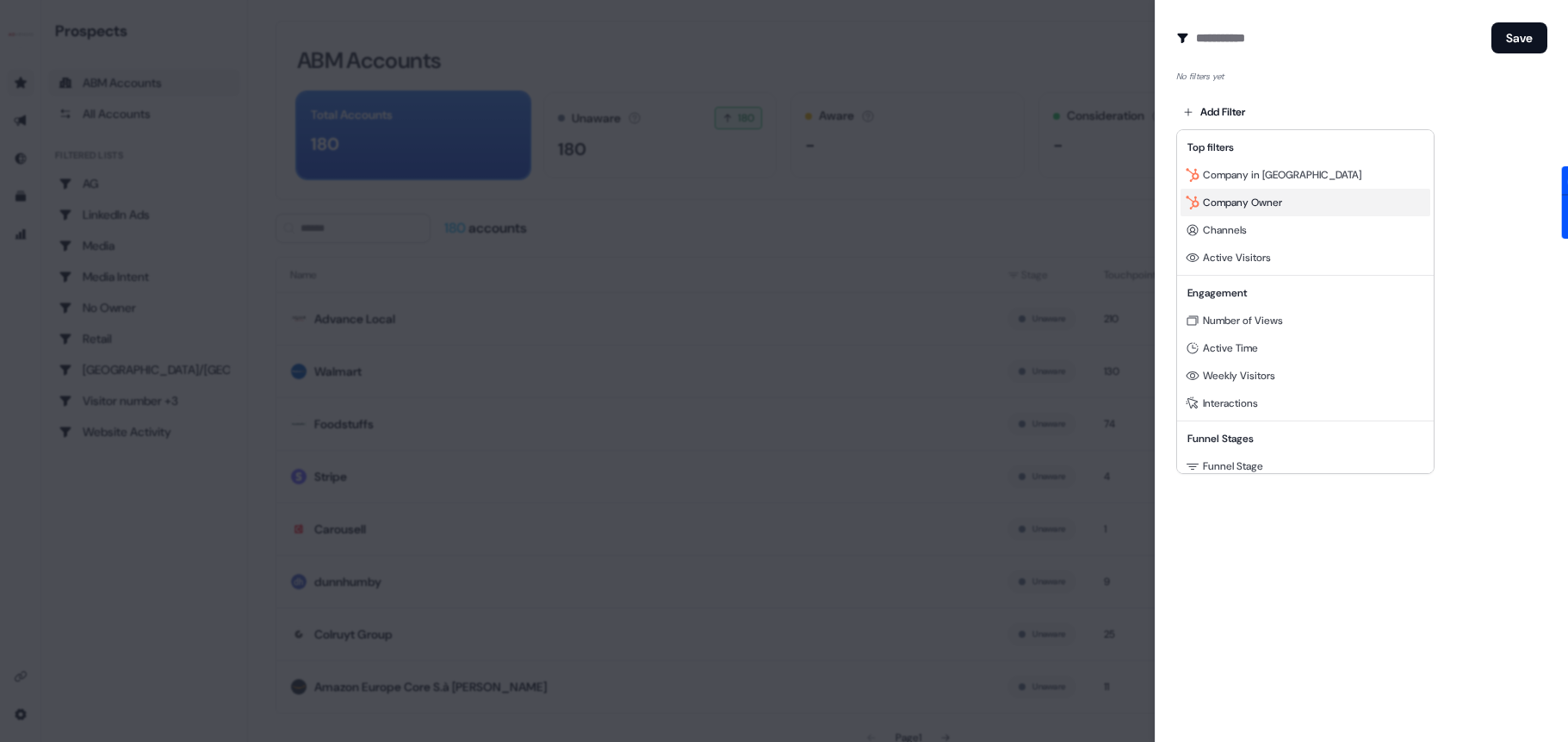
click at [1243, 192] on div "Company Owner" at bounding box center [1305, 203] width 249 height 28
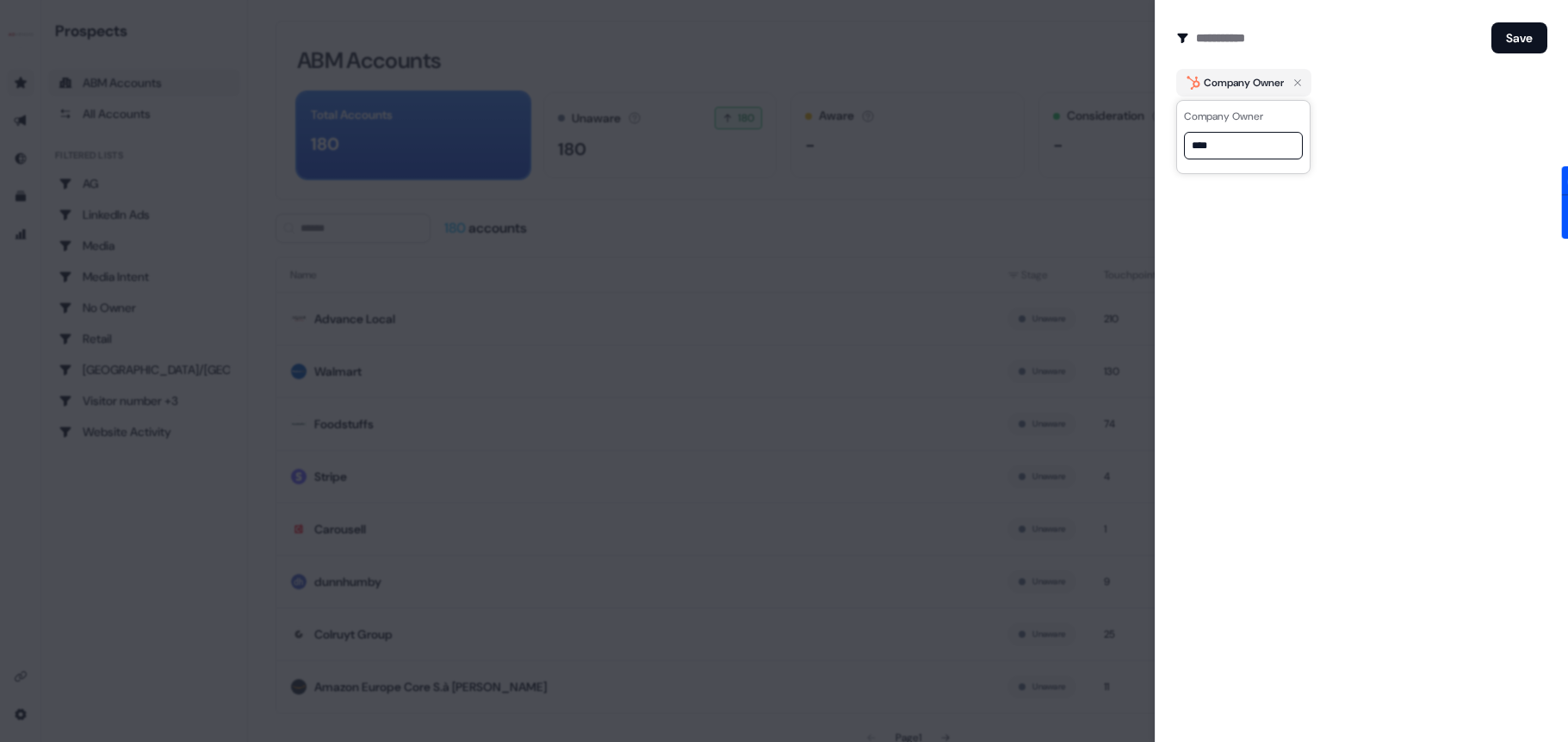
type input "*****"
click at [1170, 43] on div "Create Audience Filter Create a new audience by setting a name and configuring …" at bounding box center [1361, 371] width 413 height 742
click at [1131, 93] on div at bounding box center [784, 371] width 1568 height 742
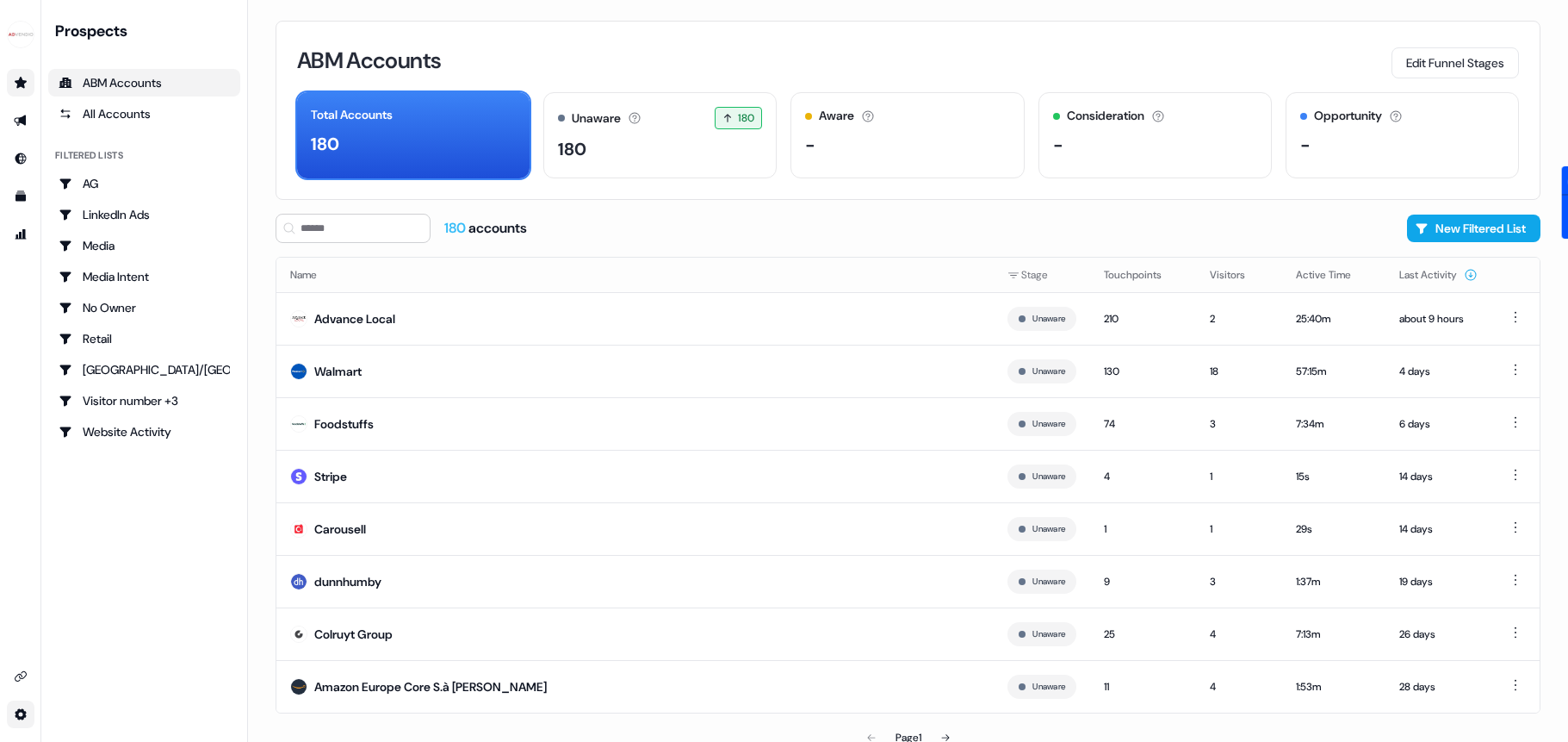
click at [17, 718] on html "For the best experience switch devices to a bigger screen. Go to [DOMAIN_NAME] …" at bounding box center [784, 371] width 1568 height 742
click at [16, 191] on html "For the best experience switch devices to a bigger screen. Go to [DOMAIN_NAME] …" at bounding box center [784, 371] width 1568 height 742
click at [17, 221] on link "Go to attribution" at bounding box center [21, 234] width 28 height 28
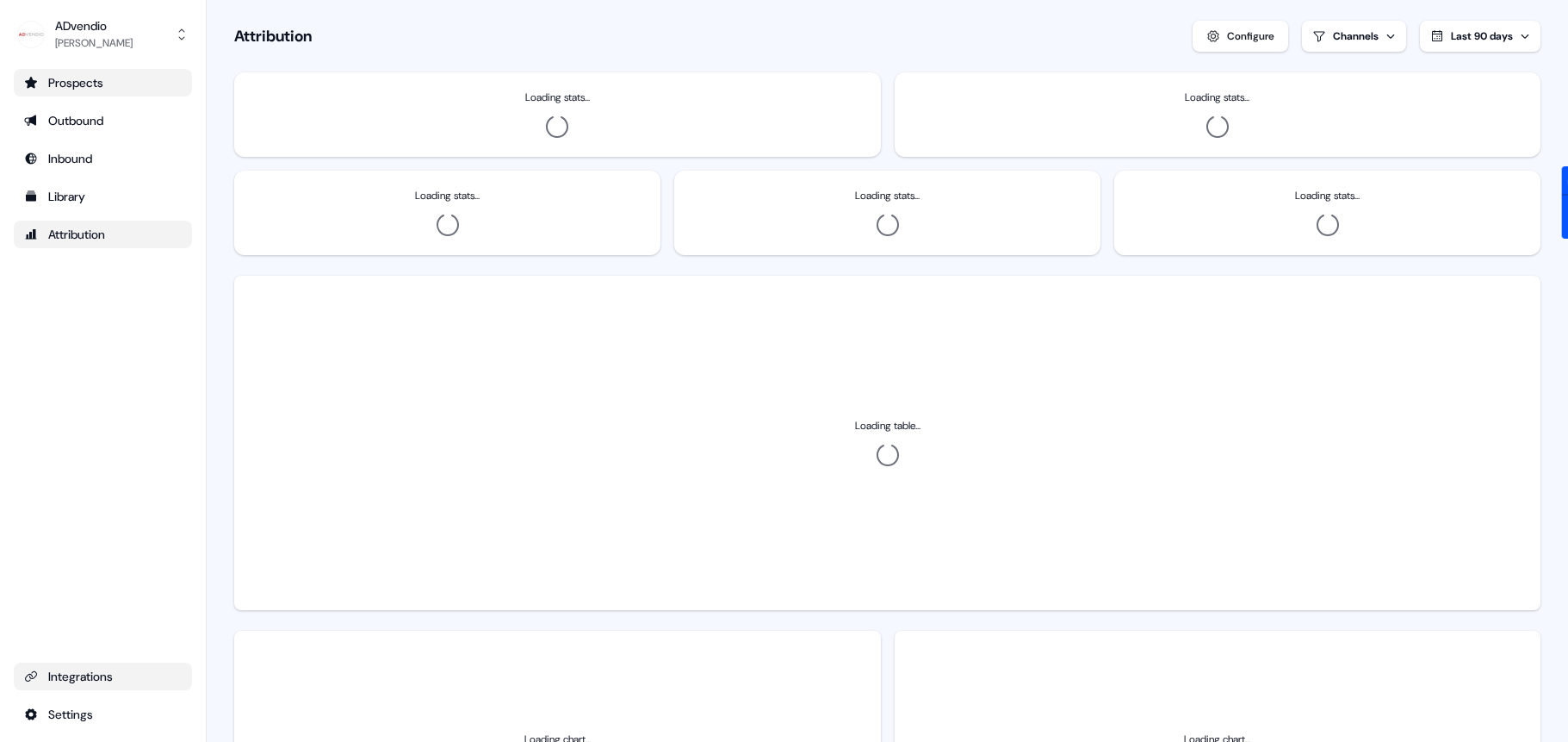
click at [87, 672] on div "Integrations" at bounding box center [103, 676] width 158 height 17
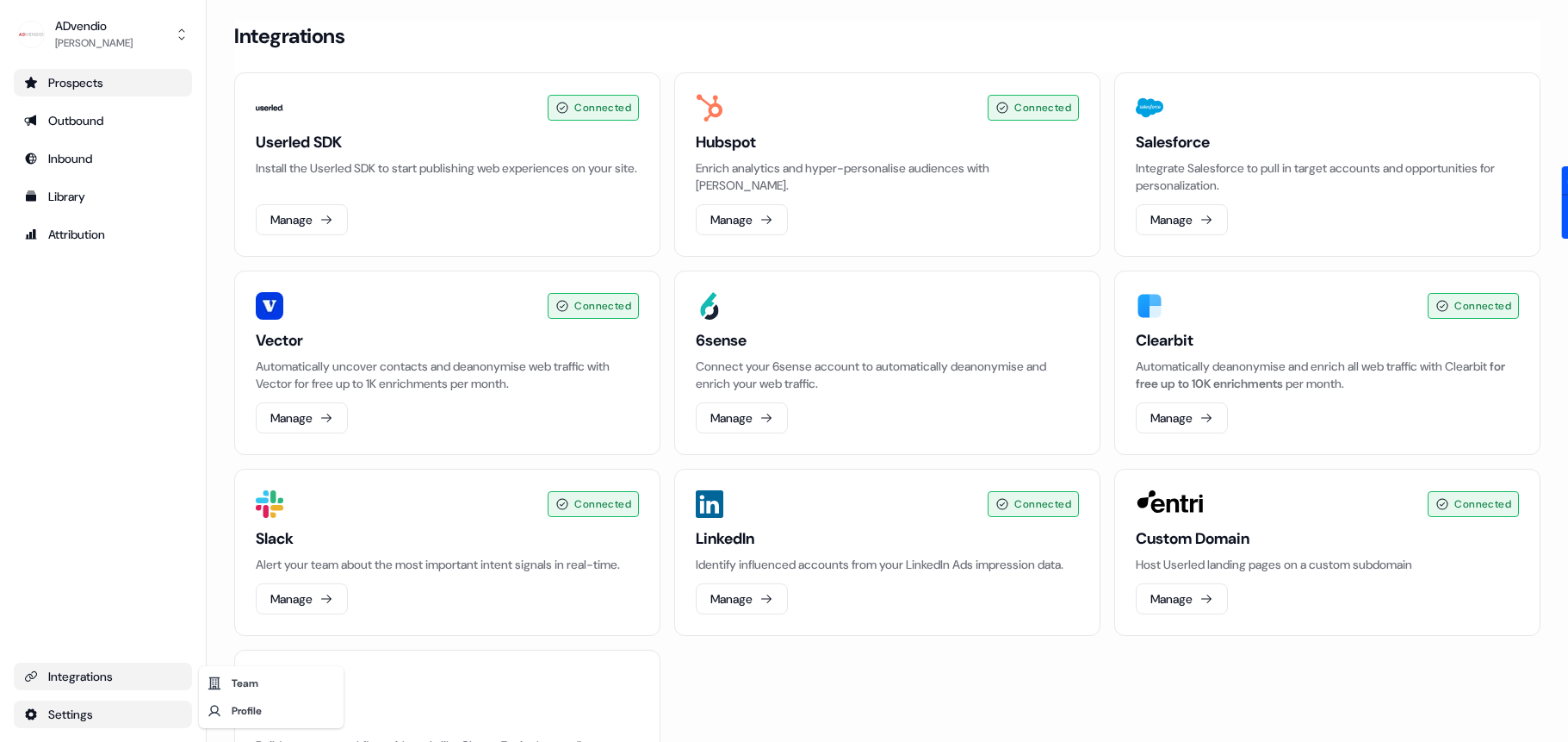
click at [72, 721] on html "For the best experience switch devices to a bigger screen. Go to [DOMAIN_NAME] …" at bounding box center [784, 371] width 1568 height 742
click at [73, 720] on html "For the best experience switch devices to a bigger screen. Go to [DOMAIN_NAME] …" at bounding box center [784, 371] width 1568 height 742
click at [282, 680] on div "Team" at bounding box center [271, 683] width 138 height 28
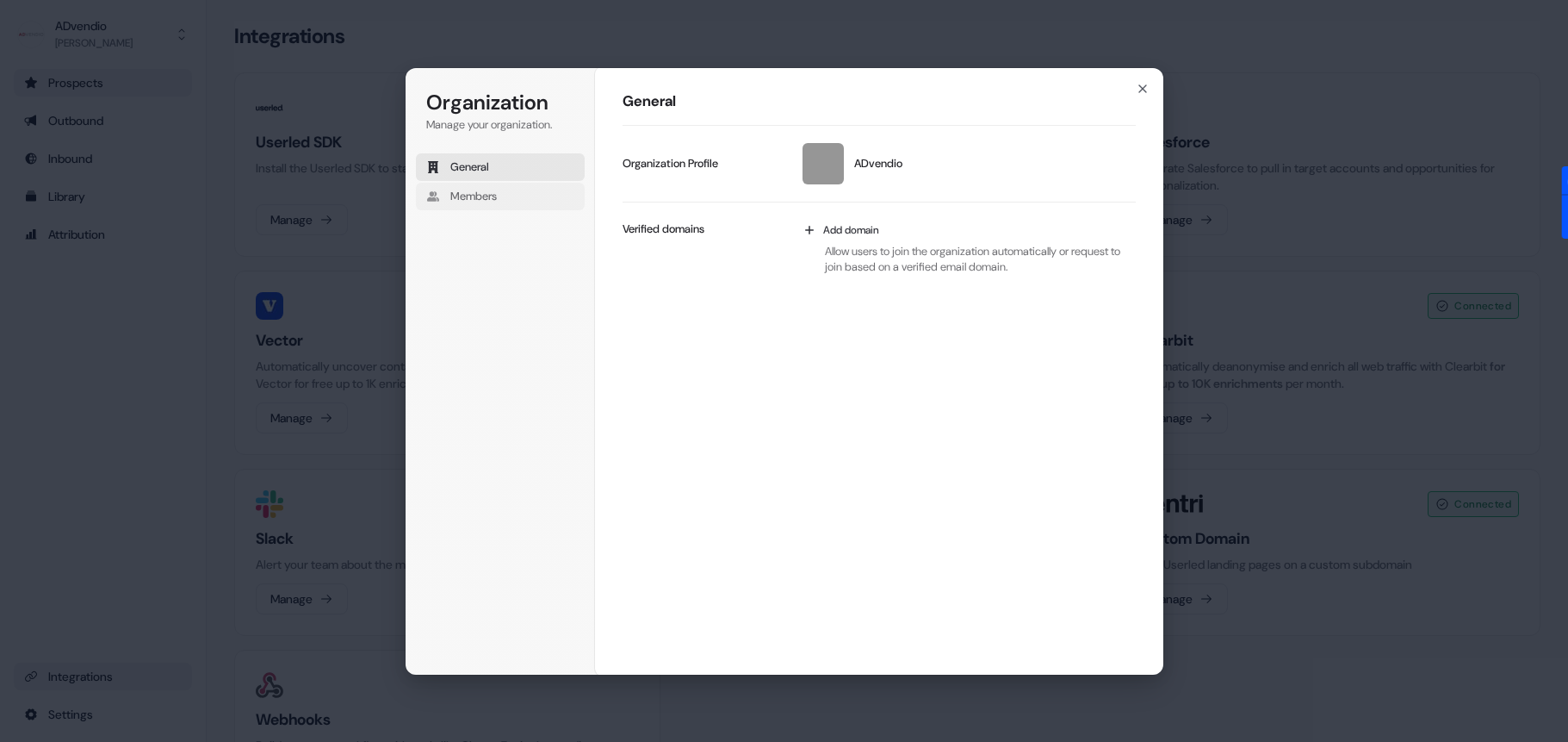
click at [470, 190] on span "Members" at bounding box center [474, 197] width 47 height 16
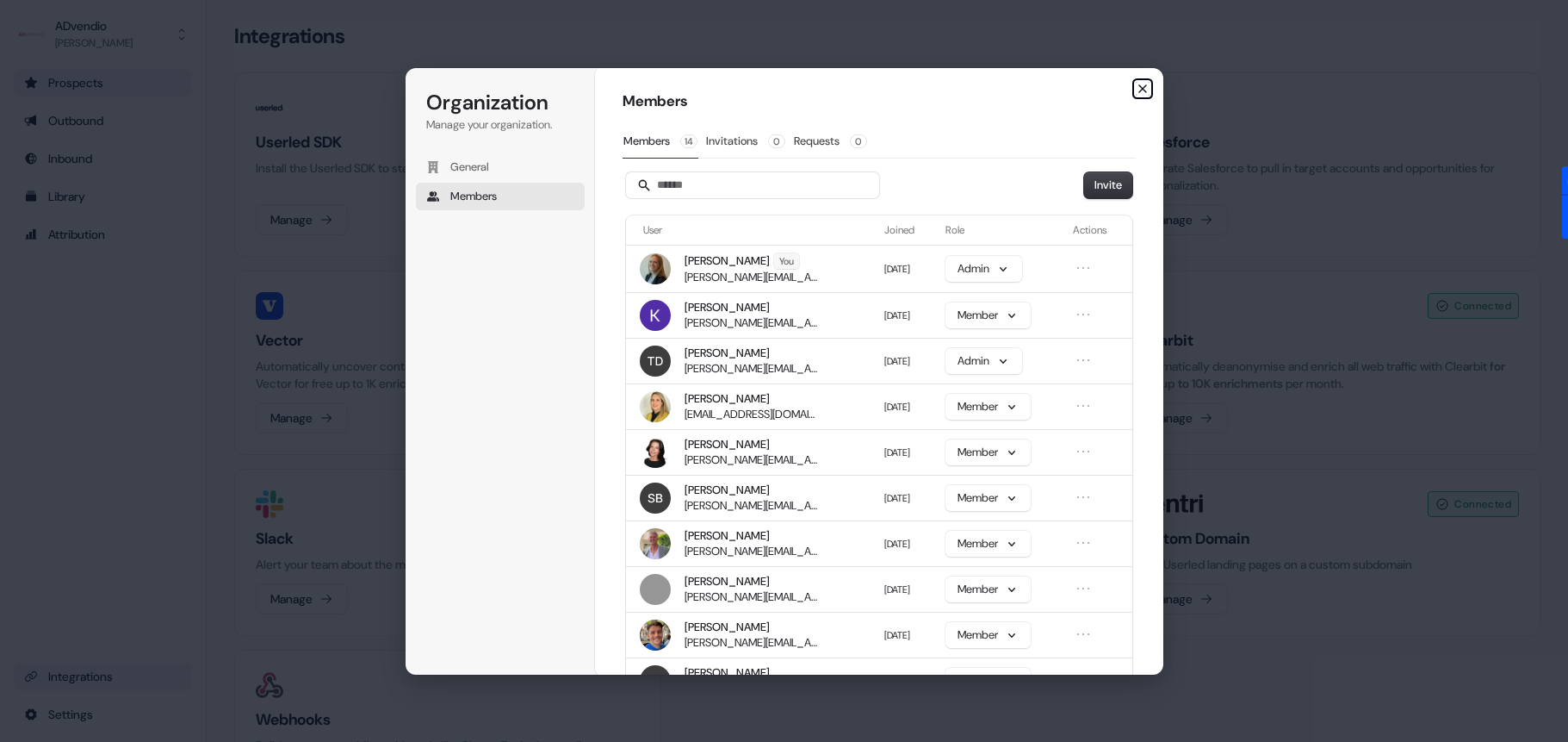
click at [1137, 84] on icon "button" at bounding box center [1143, 88] width 14 height 14
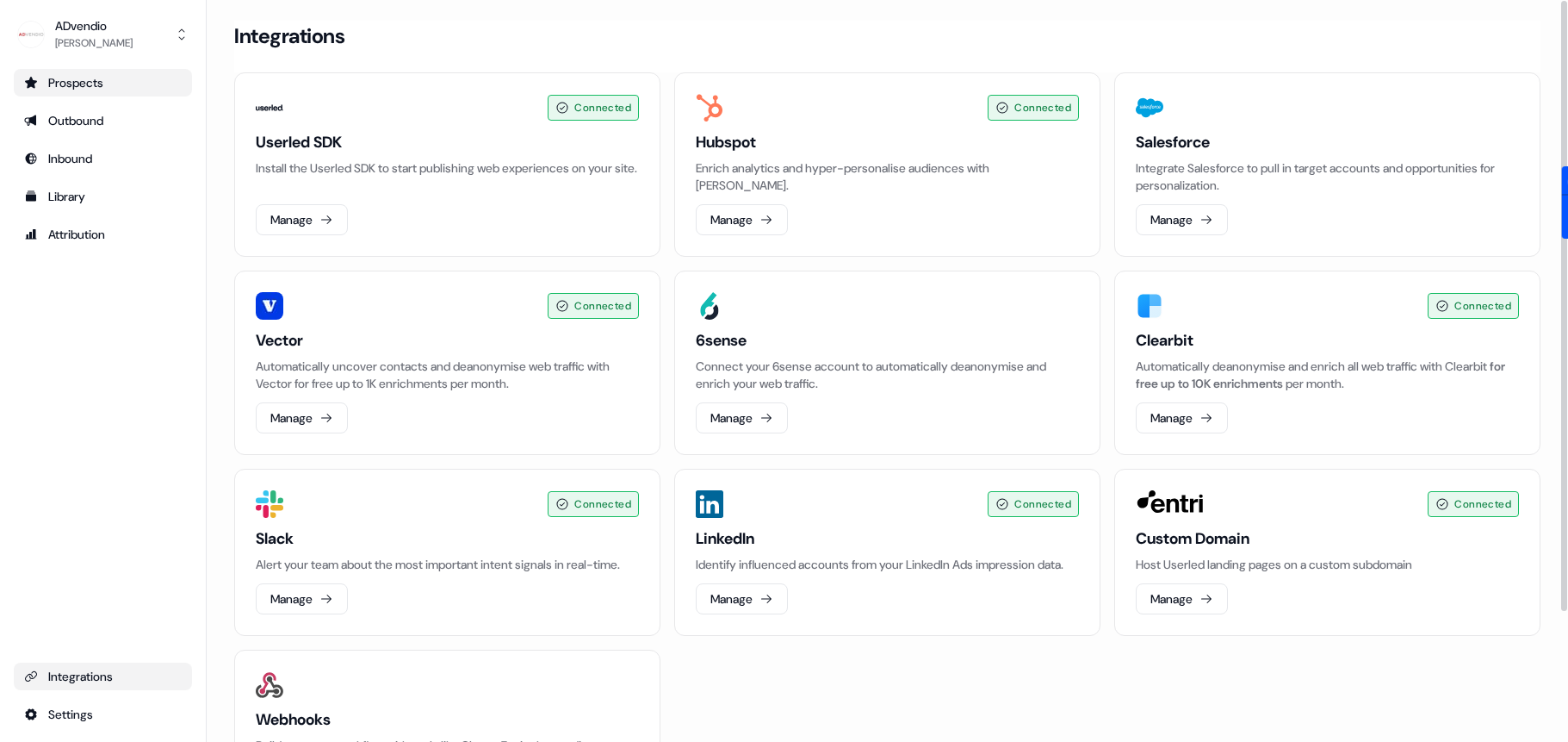
click at [109, 91] on link "Prospects" at bounding box center [103, 82] width 178 height 28
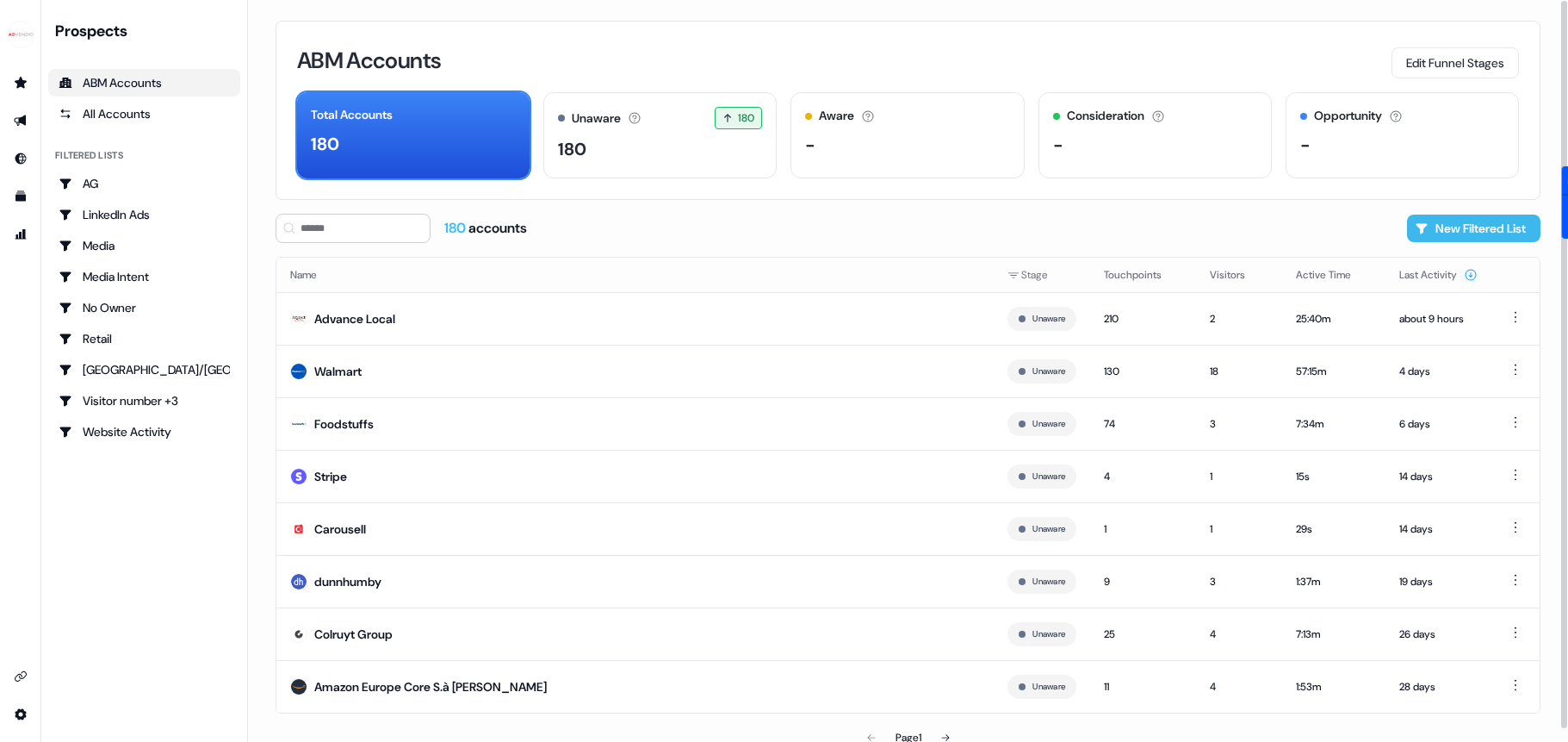
click at [1448, 223] on button "New Filtered List" at bounding box center [1474, 228] width 133 height 28
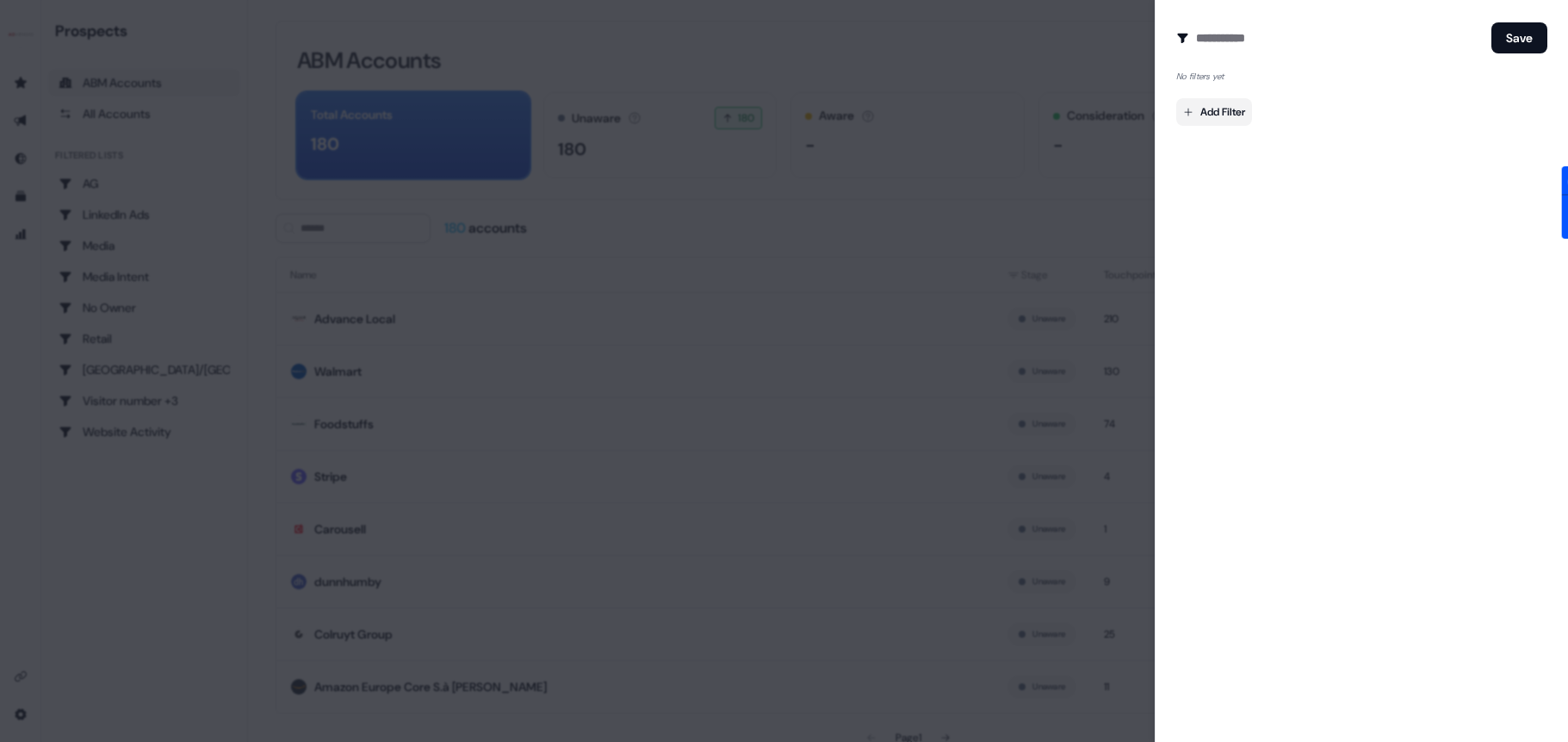
click at [1184, 114] on body "For the best experience switch devices to a bigger screen. Go to [DOMAIN_NAME] …" at bounding box center [784, 371] width 1568 height 742
